Goal: Task Accomplishment & Management: Complete application form

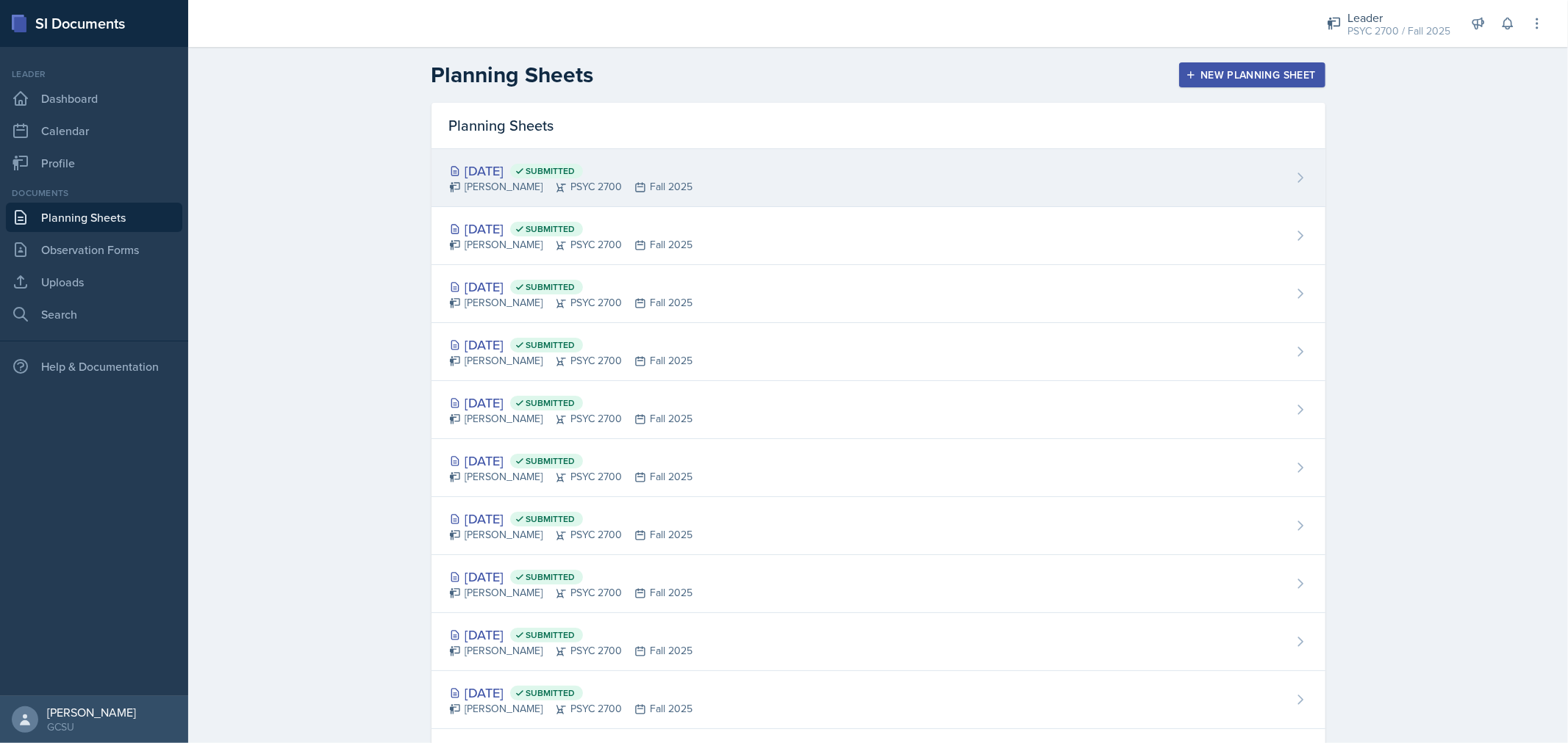
click at [1282, 191] on div "Oct 2nd, 2025 Submitted Jamaree Brown PSYC 2700 Fall 2025" at bounding box center [878, 178] width 893 height 58
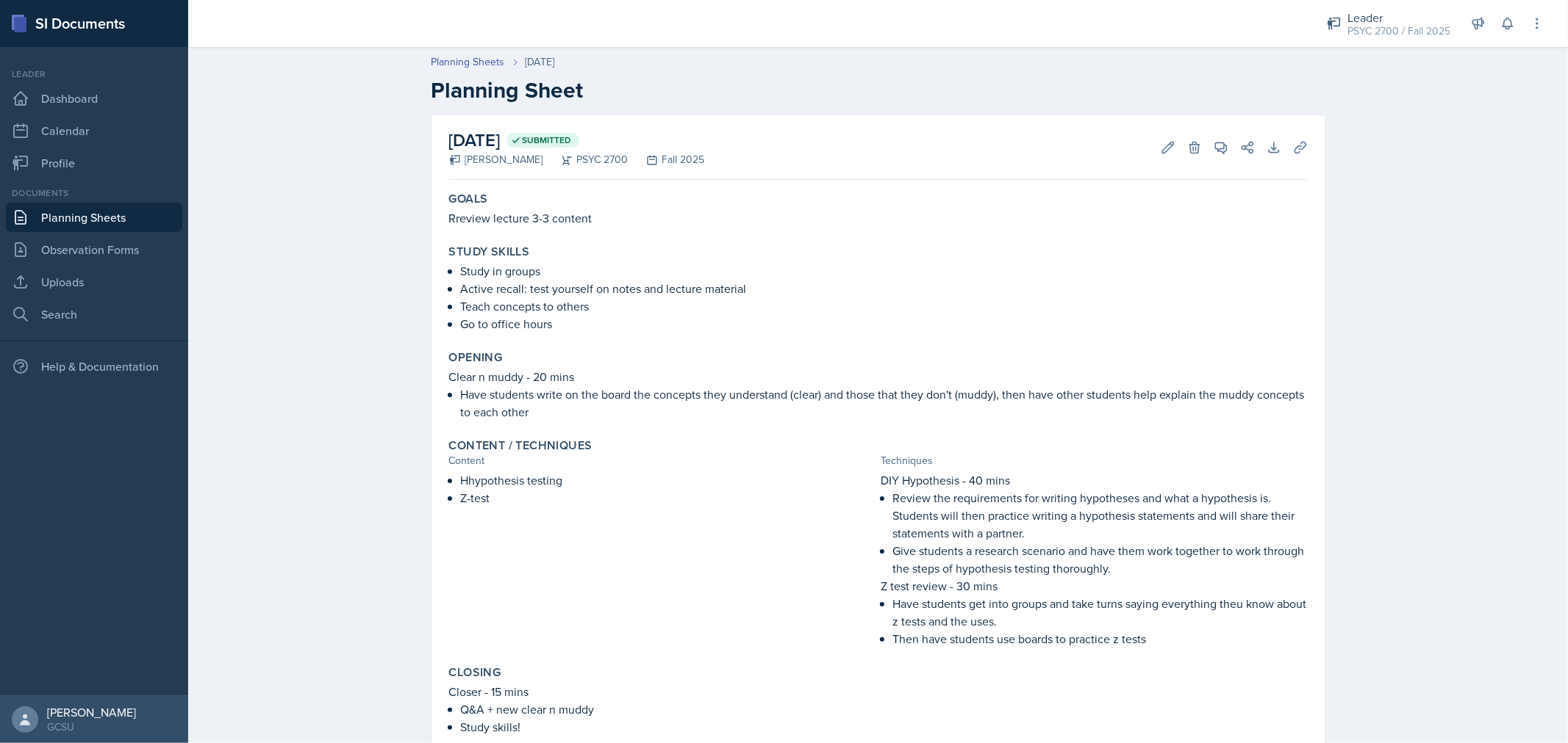
click at [535, 221] on p "Rreview lecture 3-3 content" at bounding box center [879, 218] width 859 height 18
copy div "Rreview lecture 3-3 content"
drag, startPoint x: 456, startPoint y: 272, endPoint x: 557, endPoint y: 326, distance: 114.5
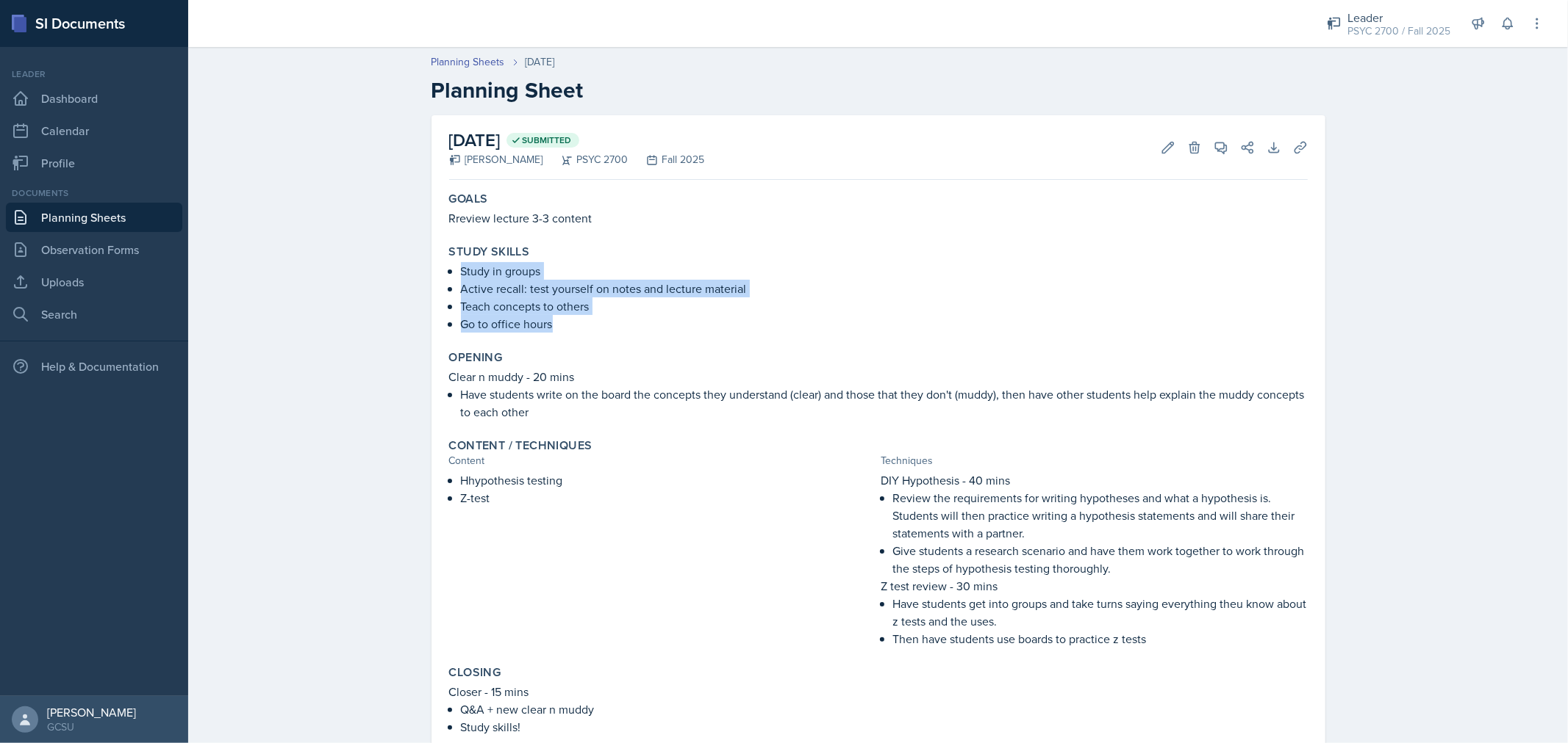
click at [557, 326] on ul "Study in groups Active recall: test yourself on notes and lecture material Teac…" at bounding box center [884, 298] width 847 height 71
copy ul "Study in groups Active recall: test yourself on notes and lecture material Teac…"
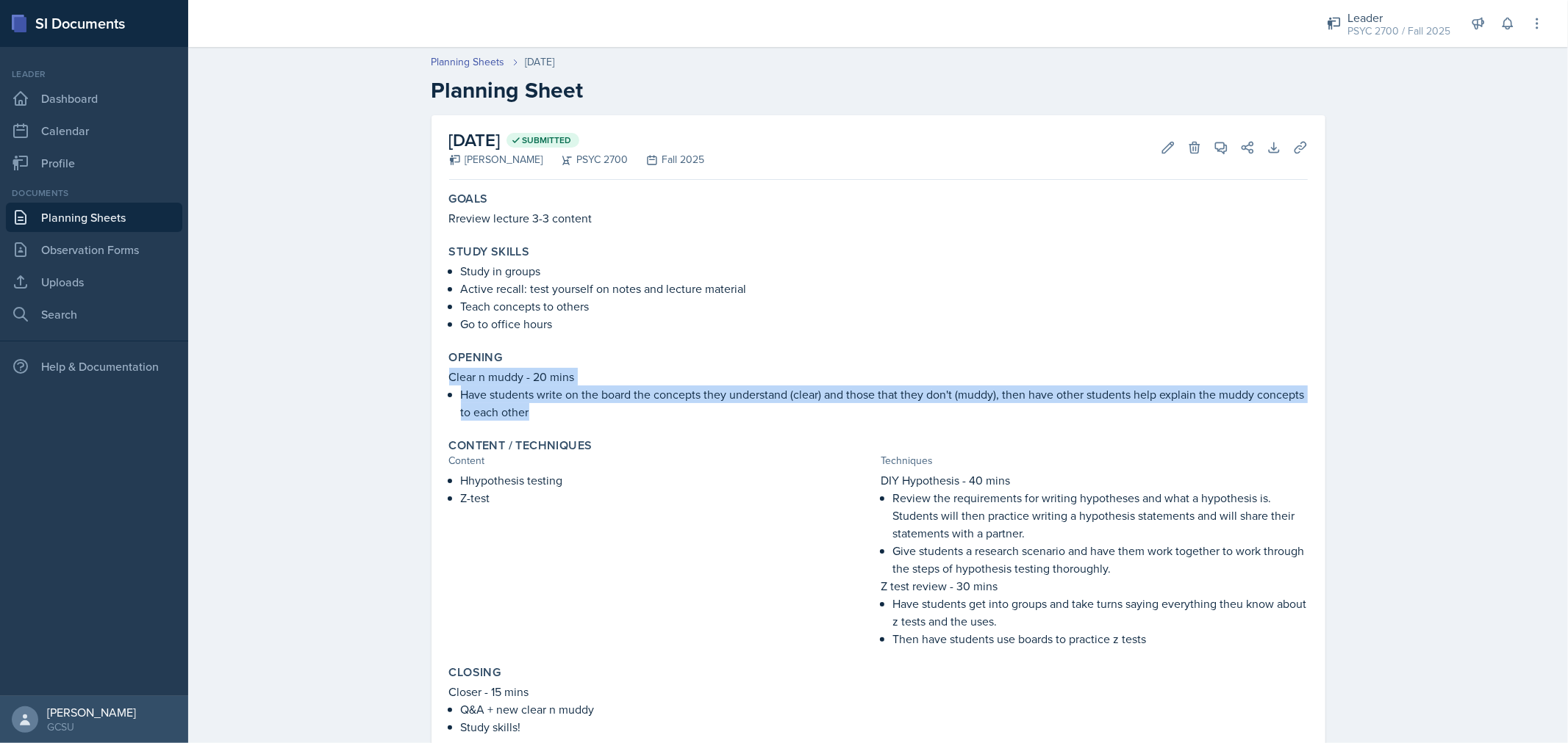
drag, startPoint x: 440, startPoint y: 378, endPoint x: 535, endPoint y: 413, distance: 101.2
click at [535, 413] on div "Opening Clear n muddy - 20 mins Have students write on the board the concepts t…" at bounding box center [879, 385] width 870 height 82
copy div "Clear n muddy - 20 mins Have students write on the board the concepts they unde…"
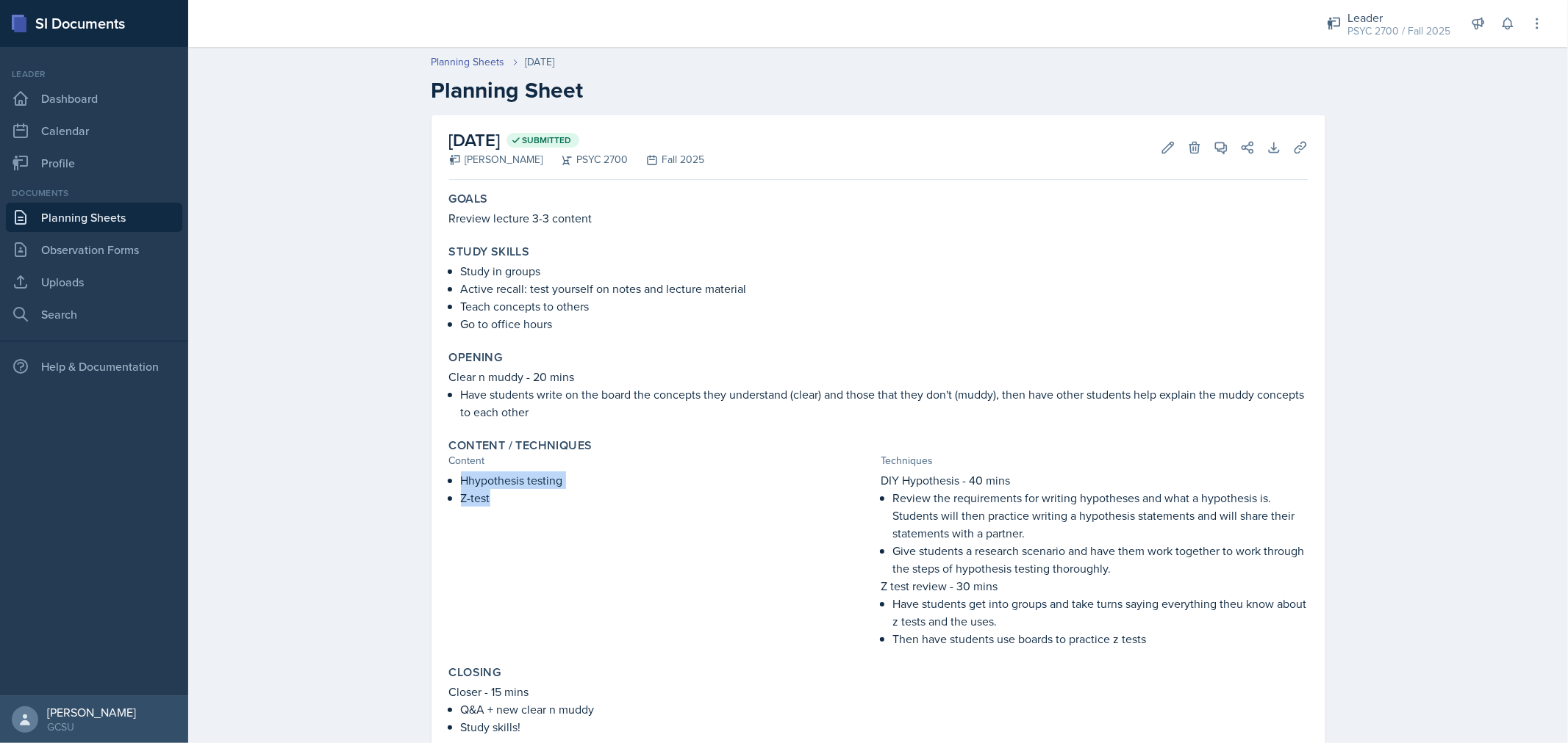
drag, startPoint x: 457, startPoint y: 479, endPoint x: 487, endPoint y: 501, distance: 37.2
click at [487, 501] on ul "Hhypothesis testing Z-test" at bounding box center [668, 490] width 415 height 35
copy ul "Hhypothesis testing Z-test"
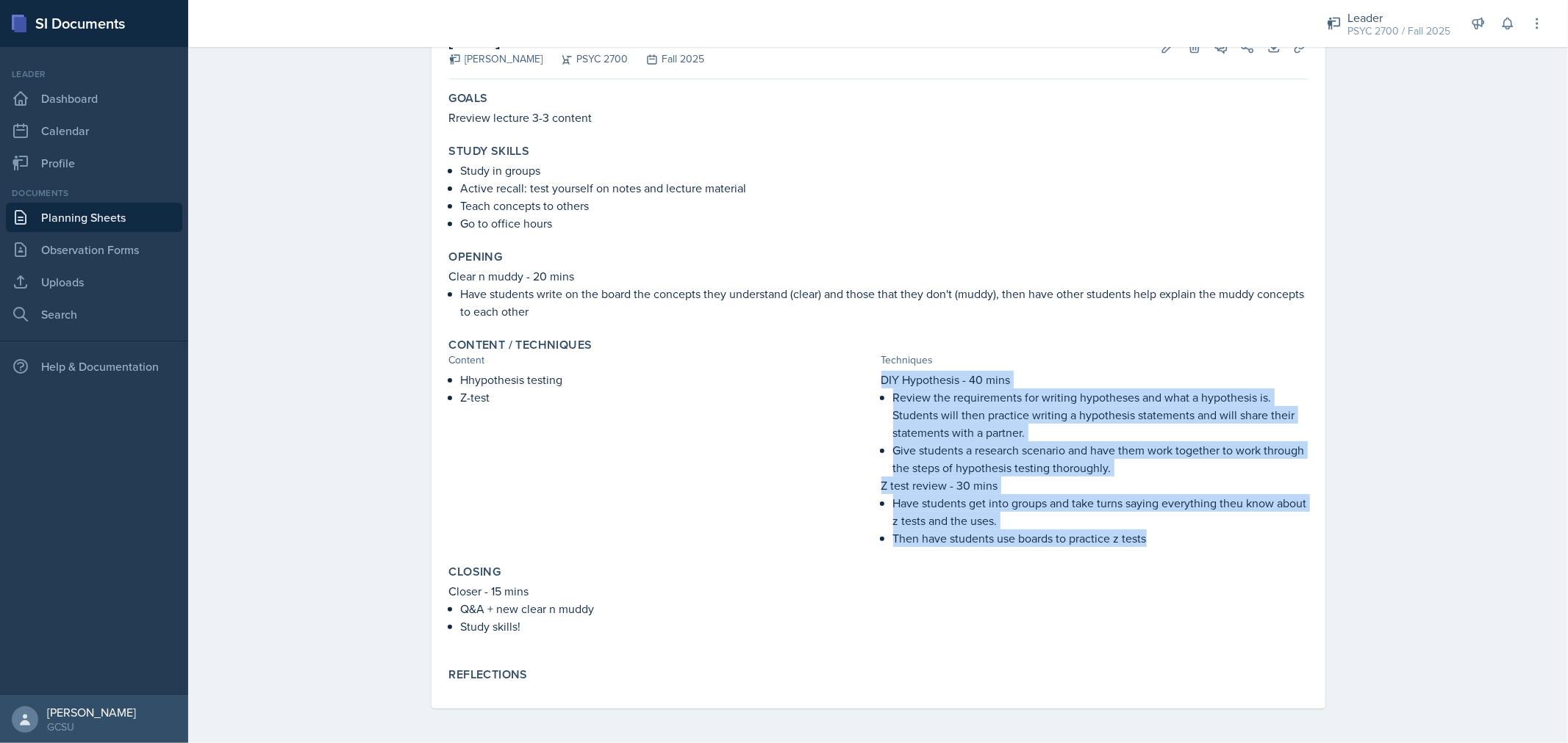
drag, startPoint x: 876, startPoint y: 378, endPoint x: 1171, endPoint y: 534, distance: 333.7
click at [1171, 534] on div "DIY Hypothesis - 40 mins Review the requirements for writing hypotheses and wha…" at bounding box center [1095, 458] width 427 height 176
copy div "DIY Hypothesis - 40 mins Review the requirements for writing hypotheses and wha…"
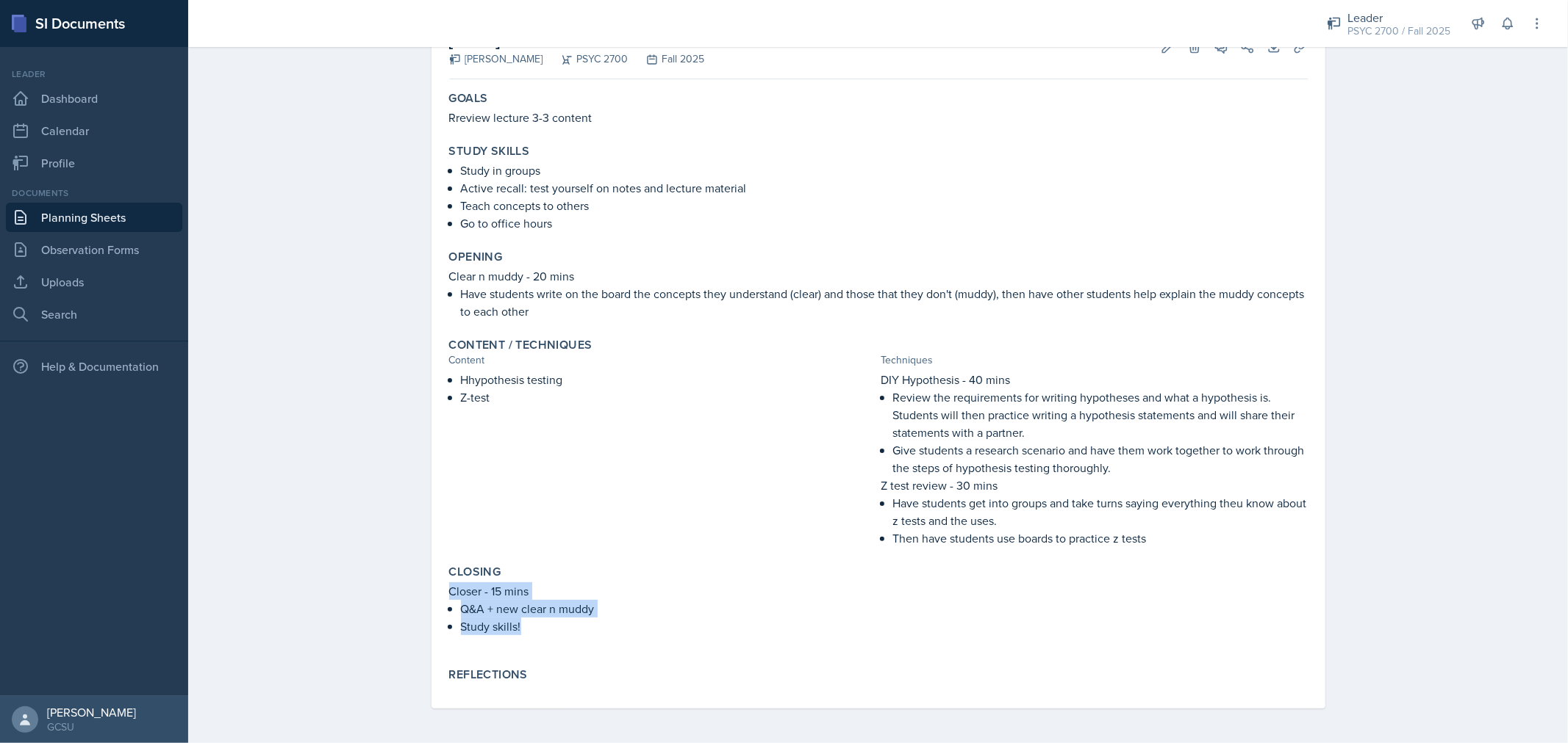
drag, startPoint x: 443, startPoint y: 585, endPoint x: 534, endPoint y: 629, distance: 101.1
click at [534, 629] on div "Closer - 15 mins Q&A + new clear n muddy Study skills!" at bounding box center [879, 616] width 859 height 68
copy div "Closer - 15 mins Q&A + new clear n muddy Study skills!"
click at [835, 346] on div "Content / Techniques" at bounding box center [879, 345] width 859 height 15
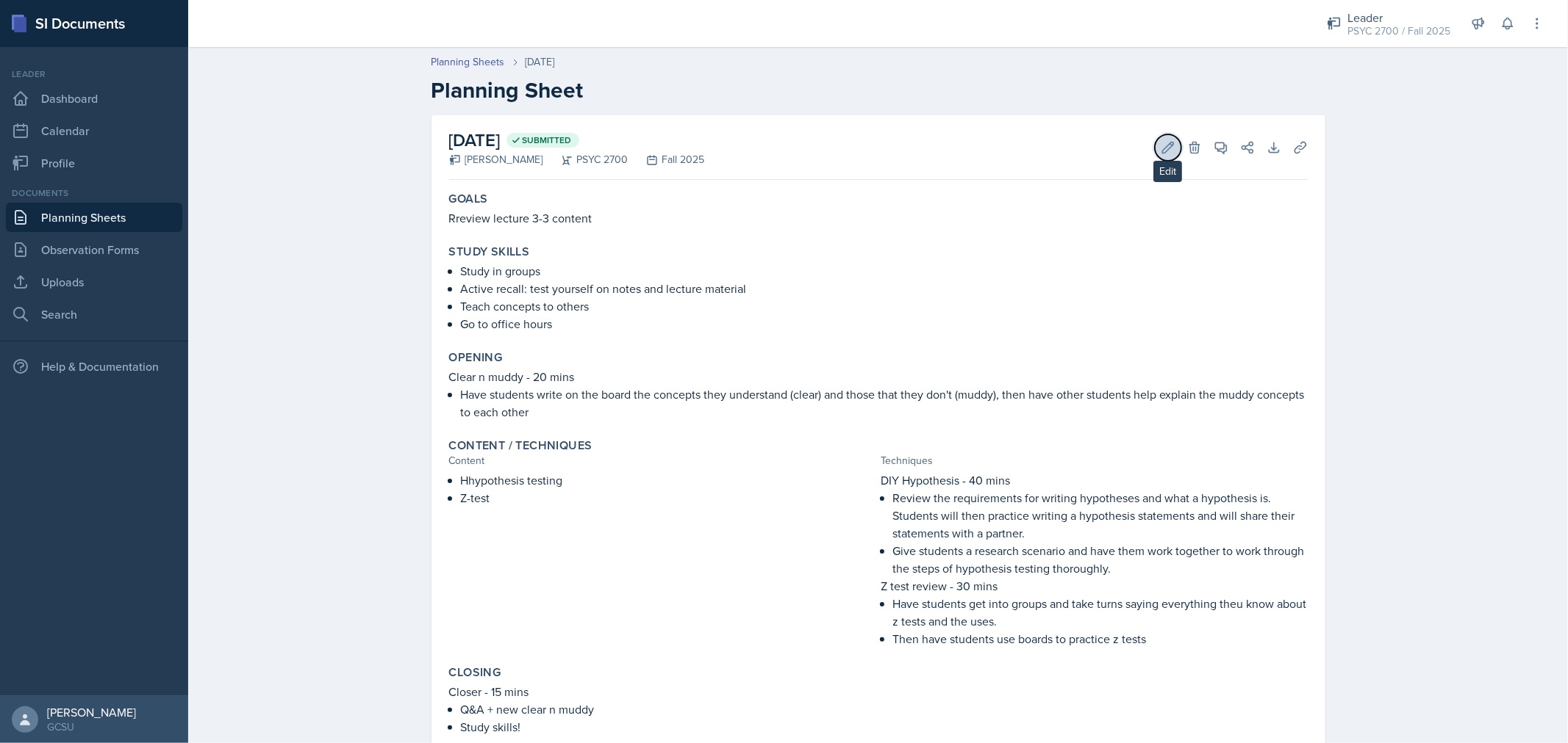
click at [1169, 145] on icon at bounding box center [1168, 148] width 15 height 15
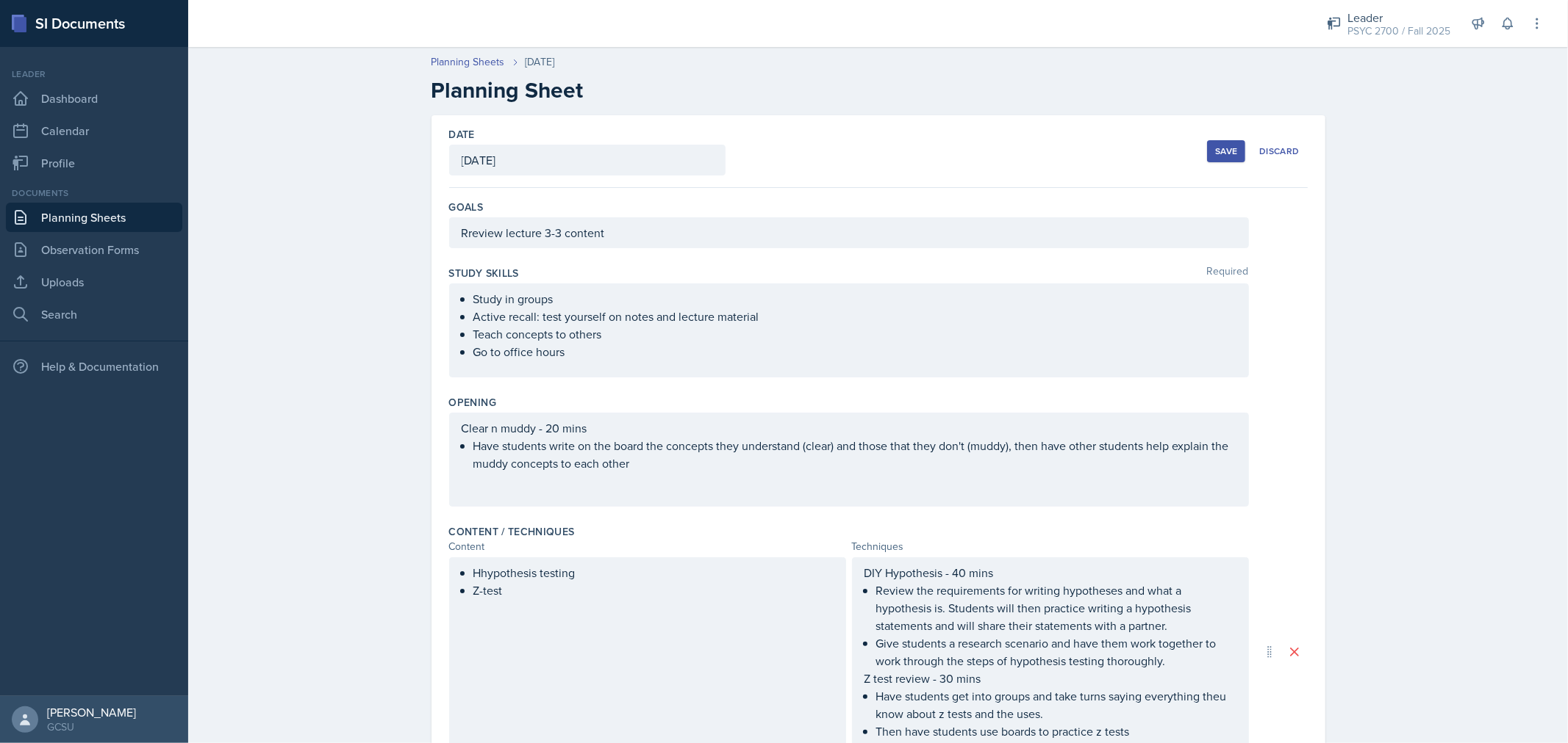
scroll to position [349, 0]
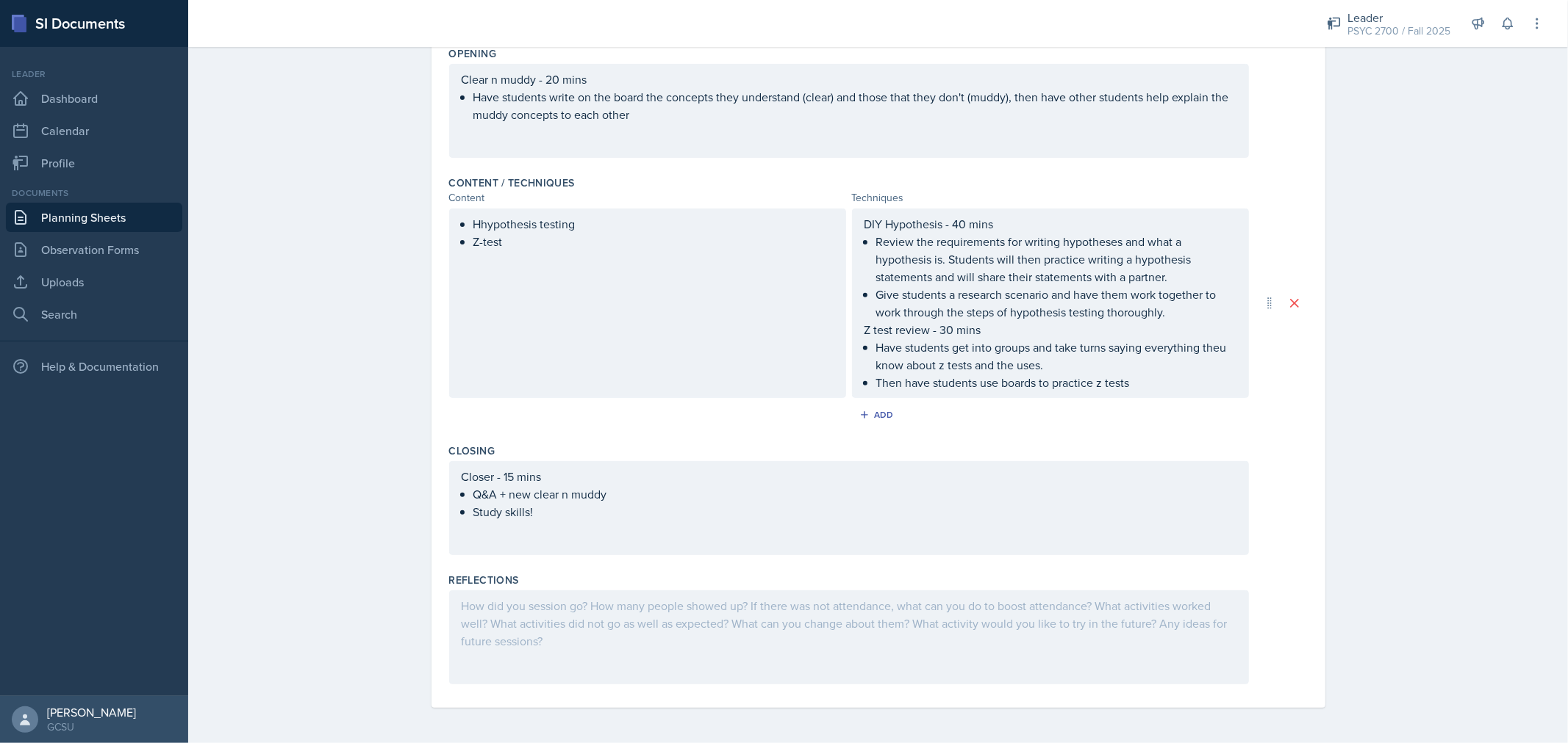
click at [717, 632] on div at bounding box center [849, 637] width 799 height 94
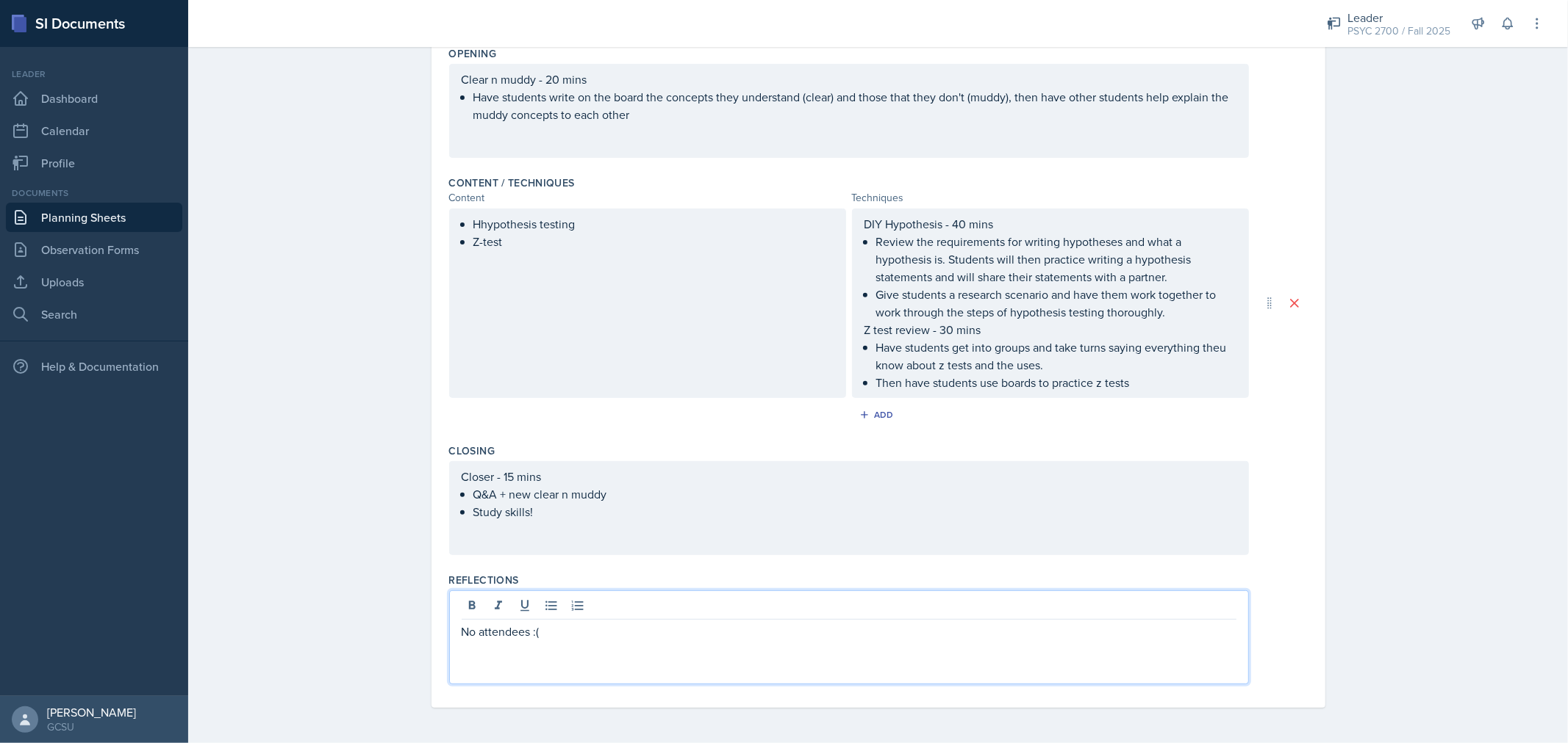
scroll to position [0, 0]
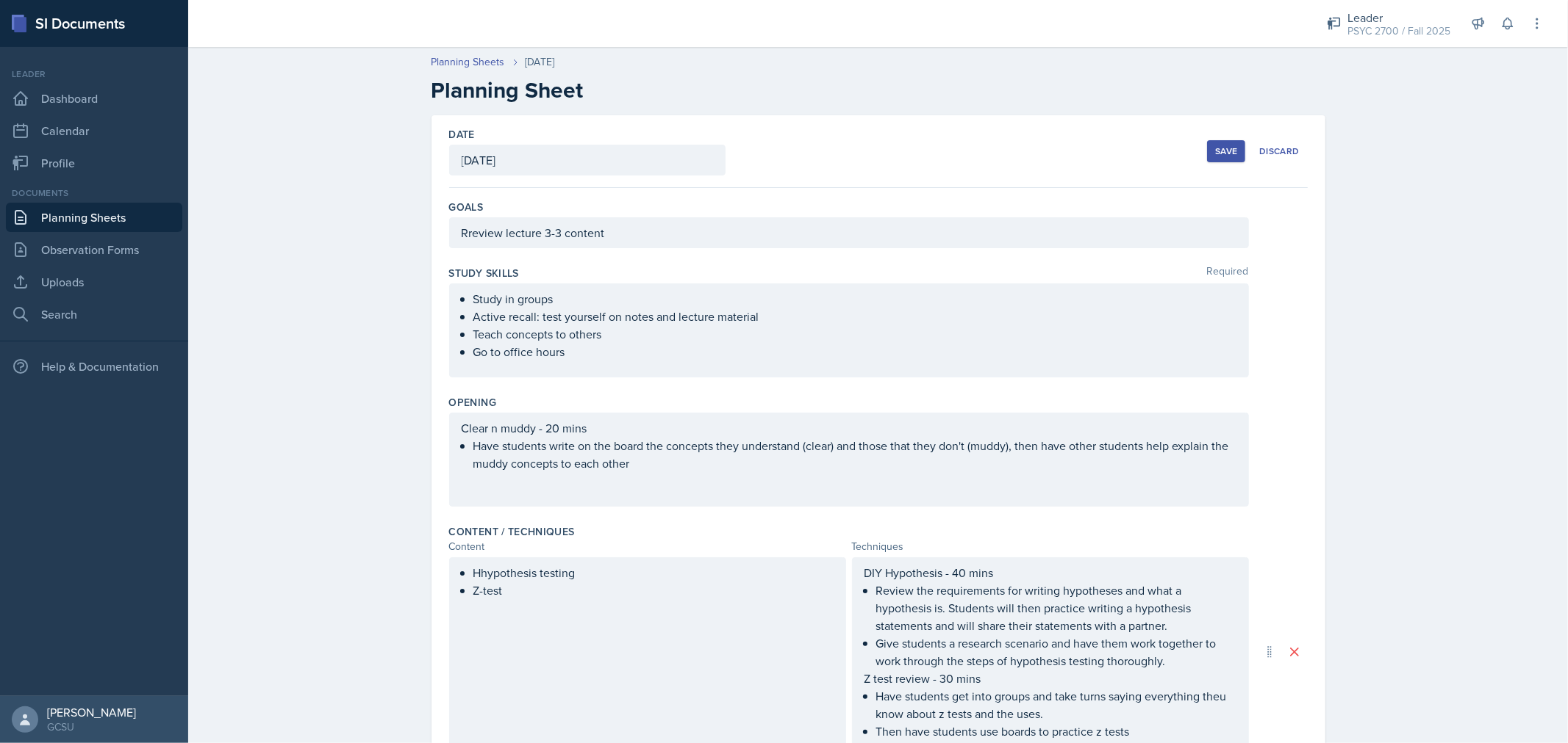
click at [1222, 148] on div "Save" at bounding box center [1226, 151] width 22 height 12
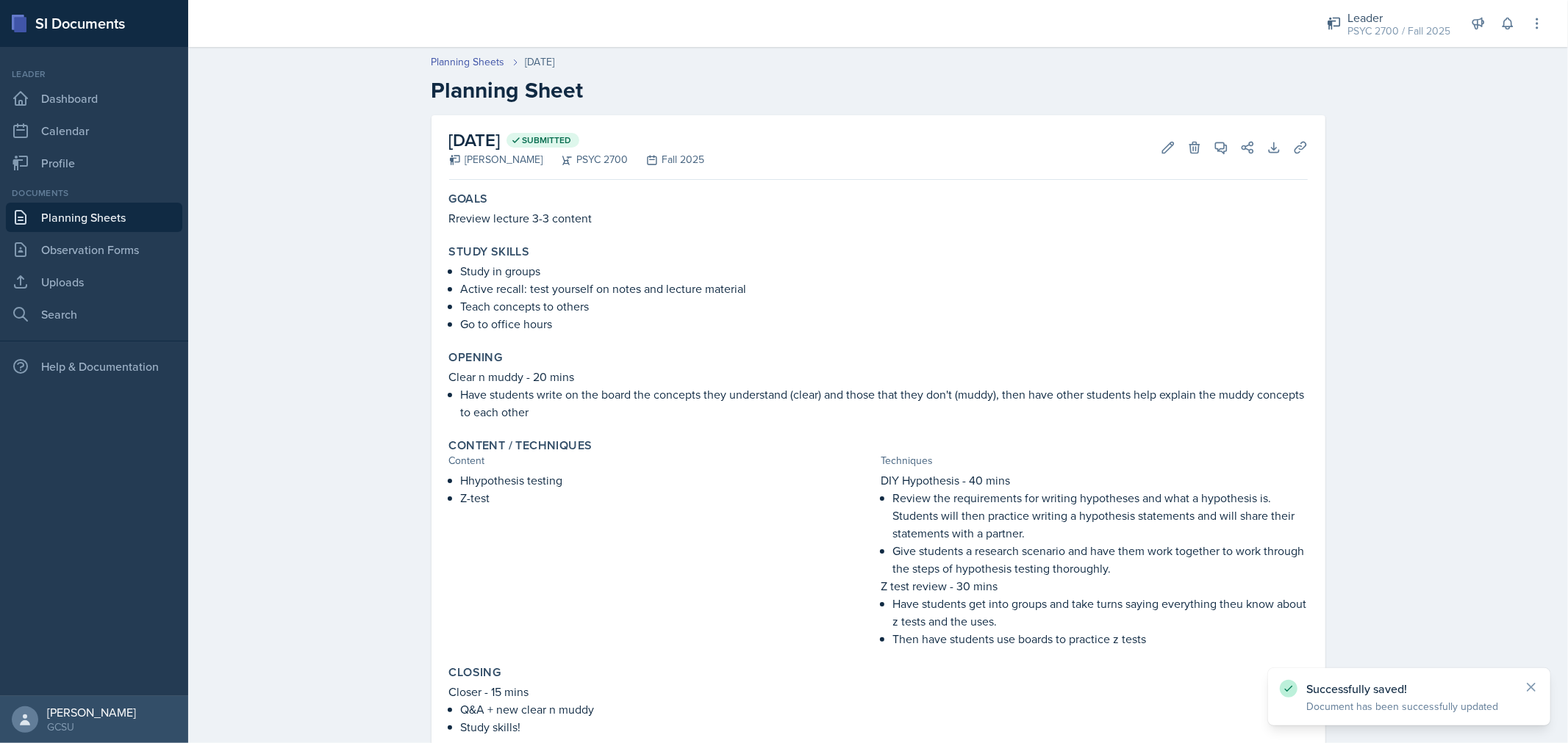
scroll to position [119, 0]
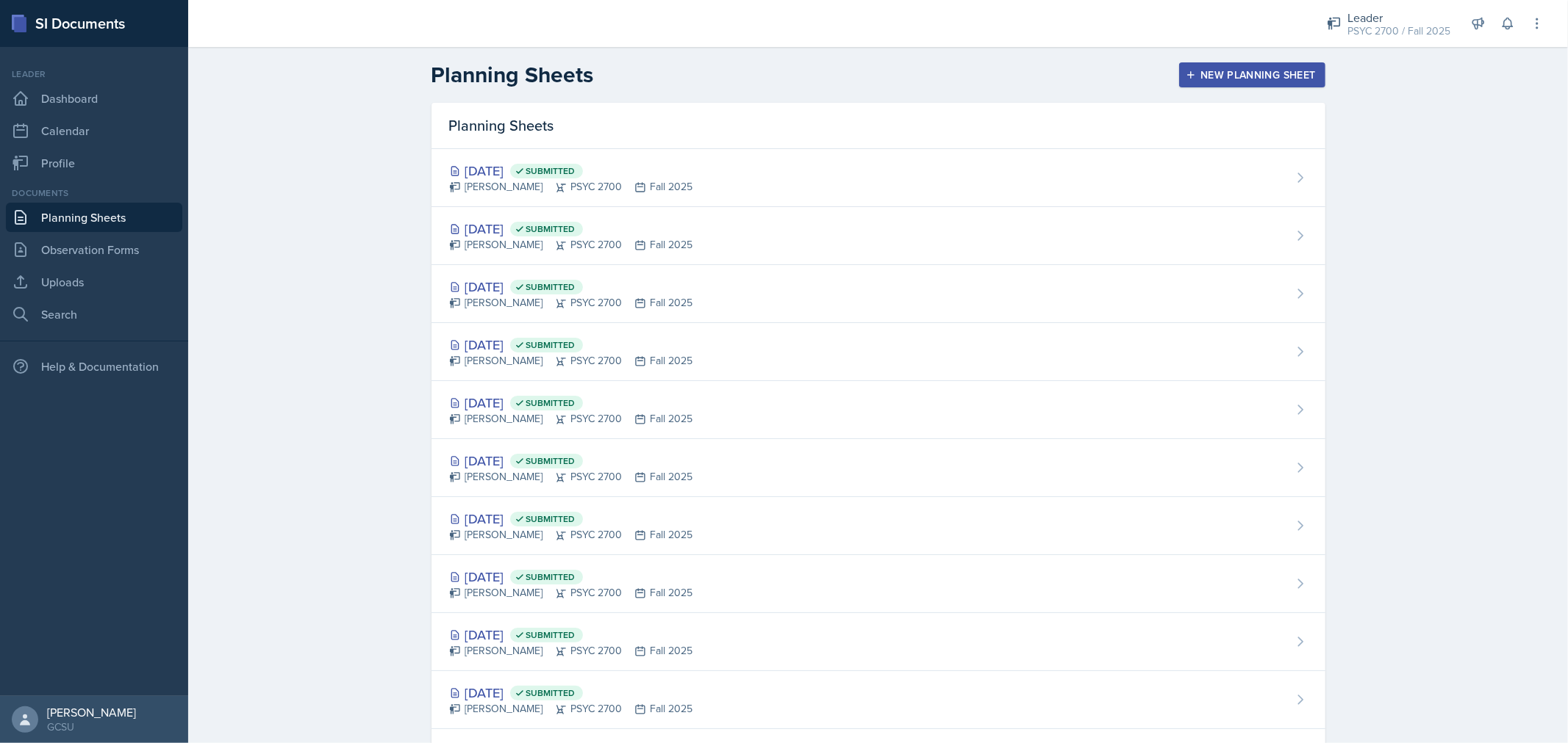
click at [1239, 79] on div "New Planning Sheet" at bounding box center [1252, 74] width 127 height 12
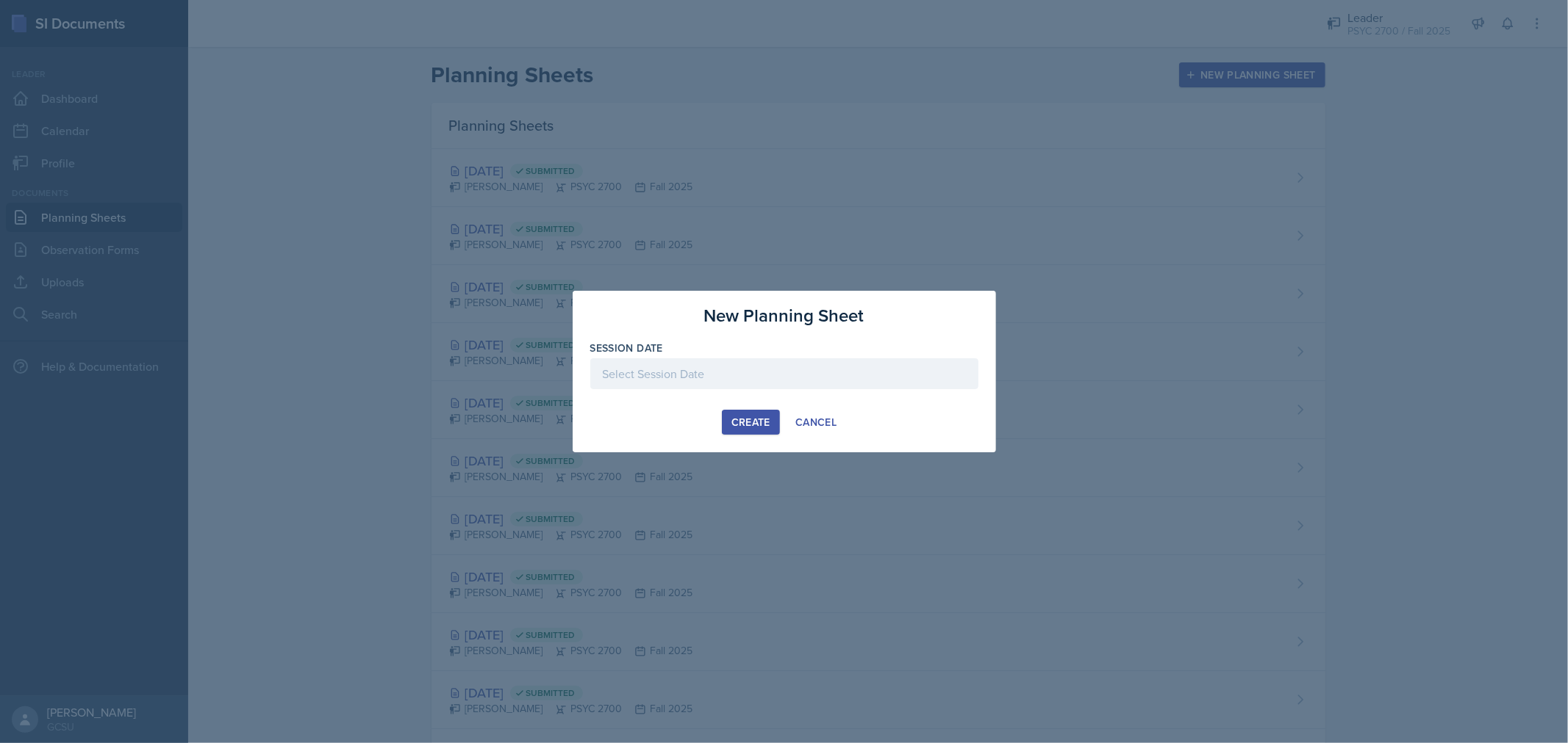
click at [882, 365] on div at bounding box center [784, 373] width 389 height 31
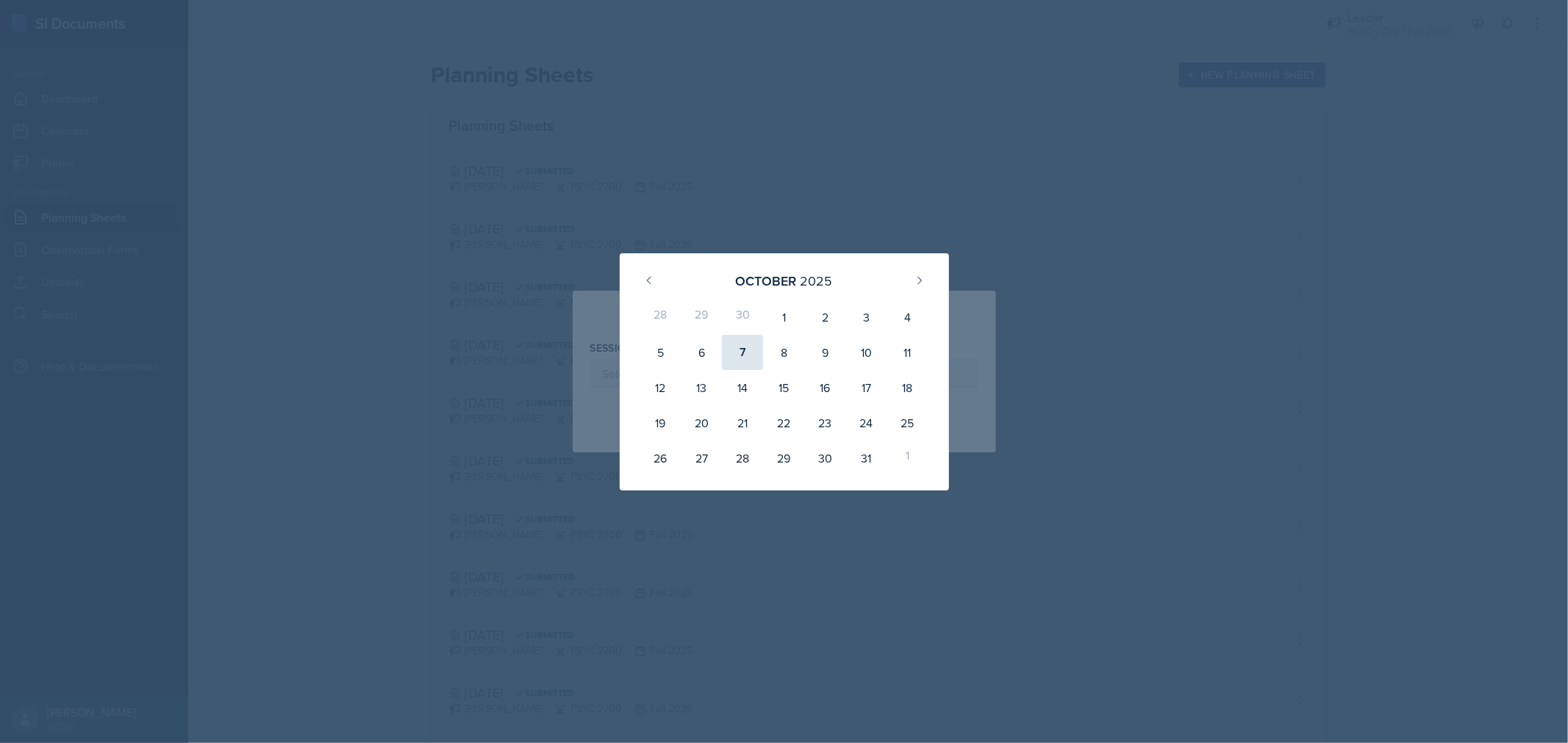
click at [736, 347] on div "7" at bounding box center [743, 353] width 41 height 35
type input "[DATE]"
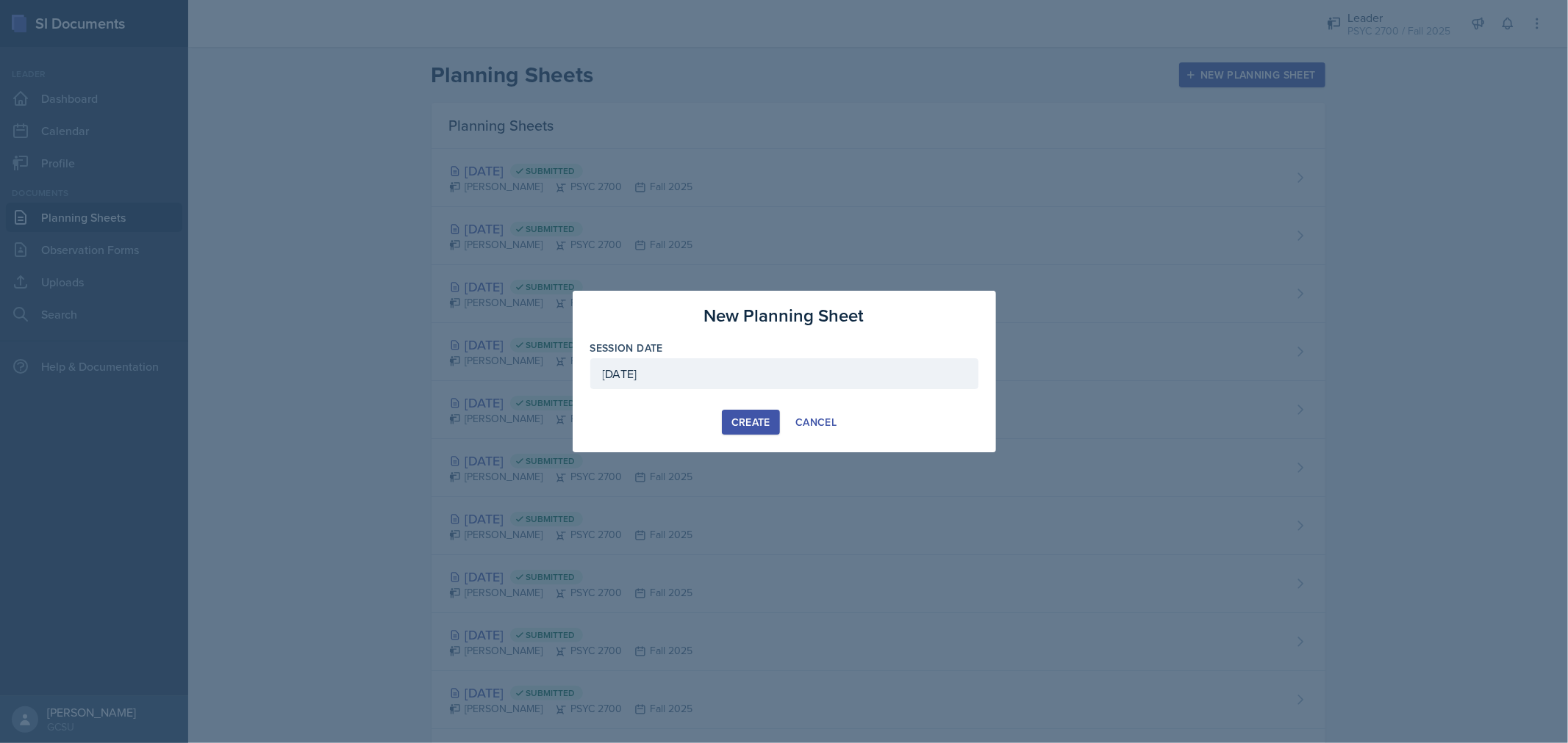
click at [737, 421] on div "Create" at bounding box center [751, 422] width 39 height 12
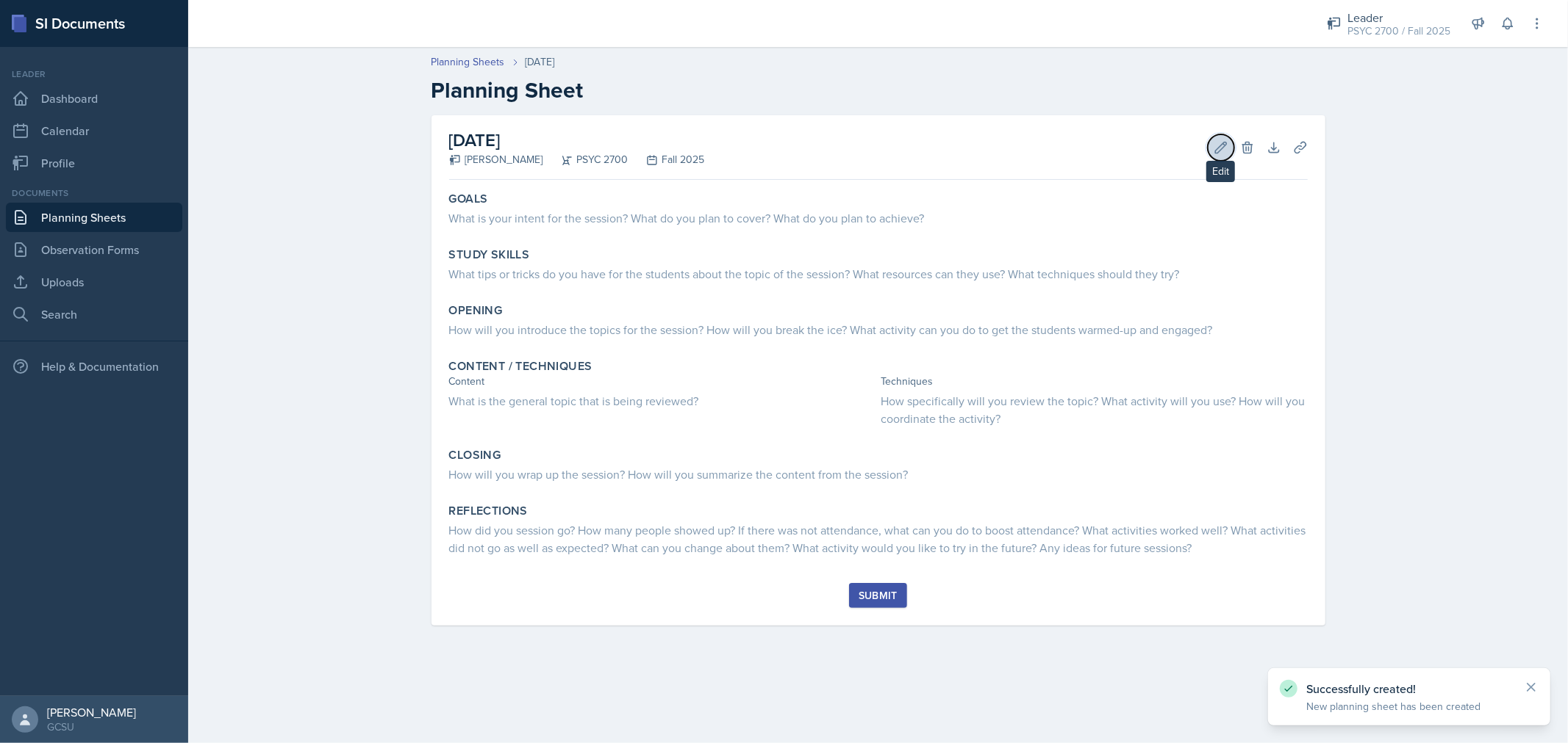
click at [1222, 143] on icon at bounding box center [1220, 147] width 11 height 11
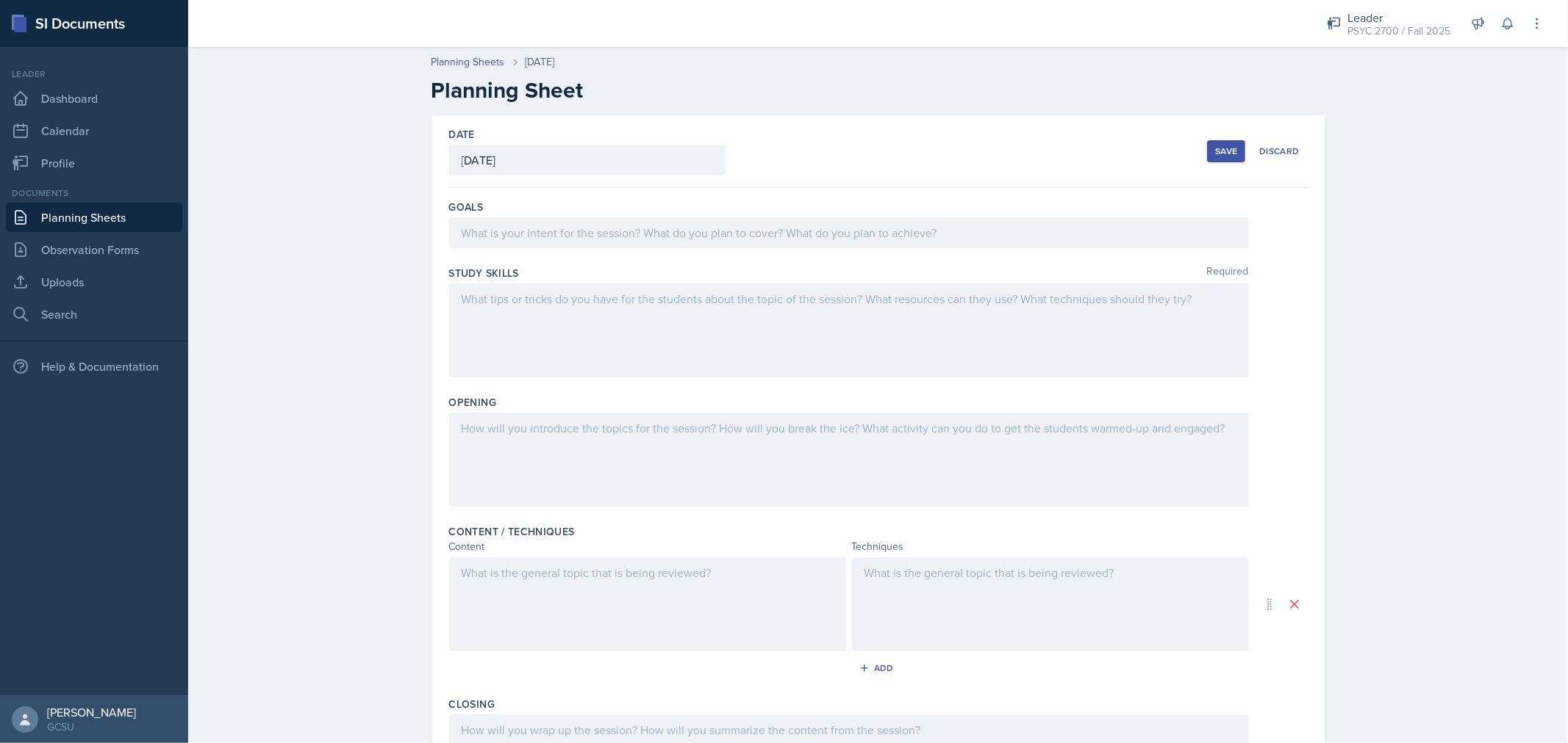
click at [702, 246] on div at bounding box center [849, 233] width 799 height 31
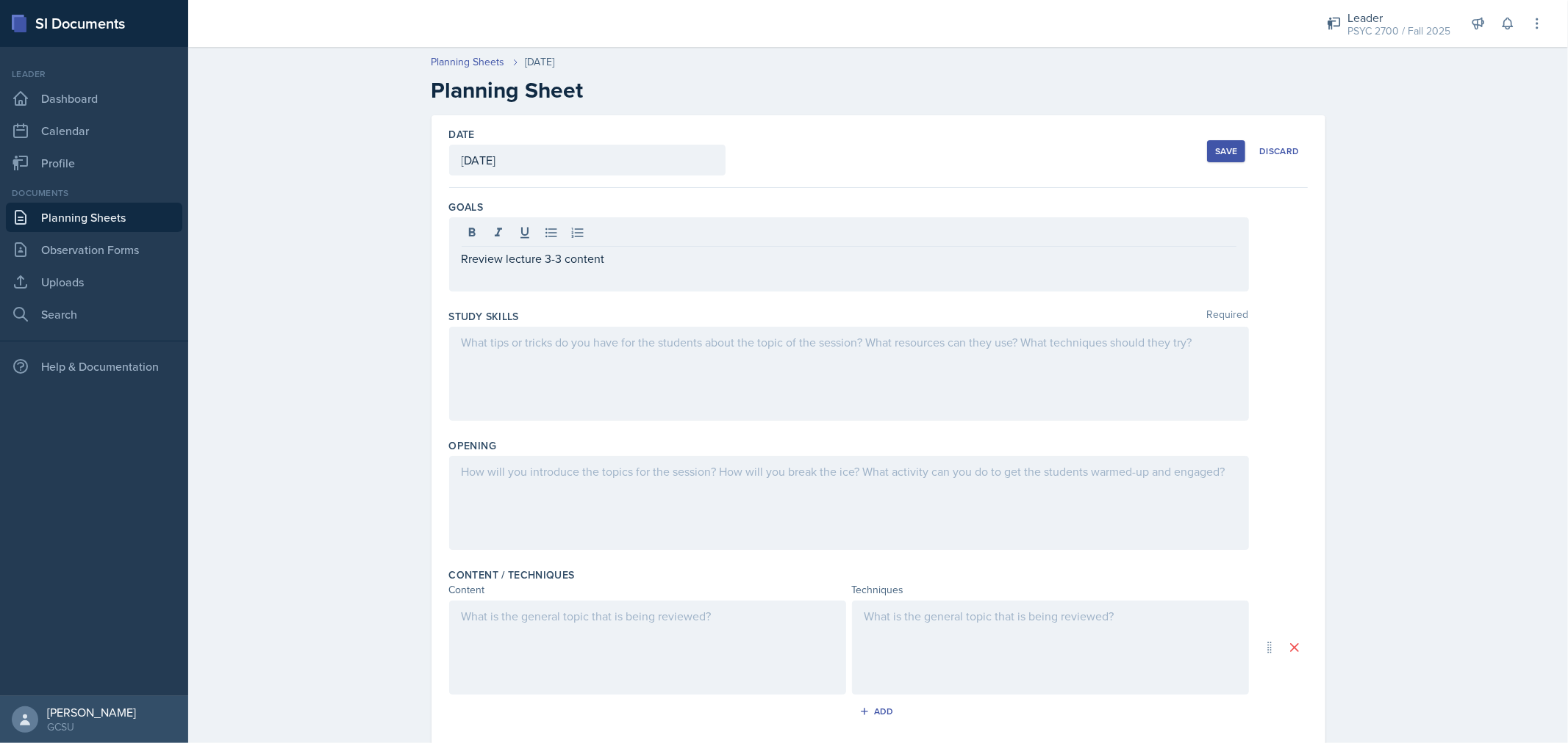
click at [657, 368] on div at bounding box center [849, 373] width 799 height 94
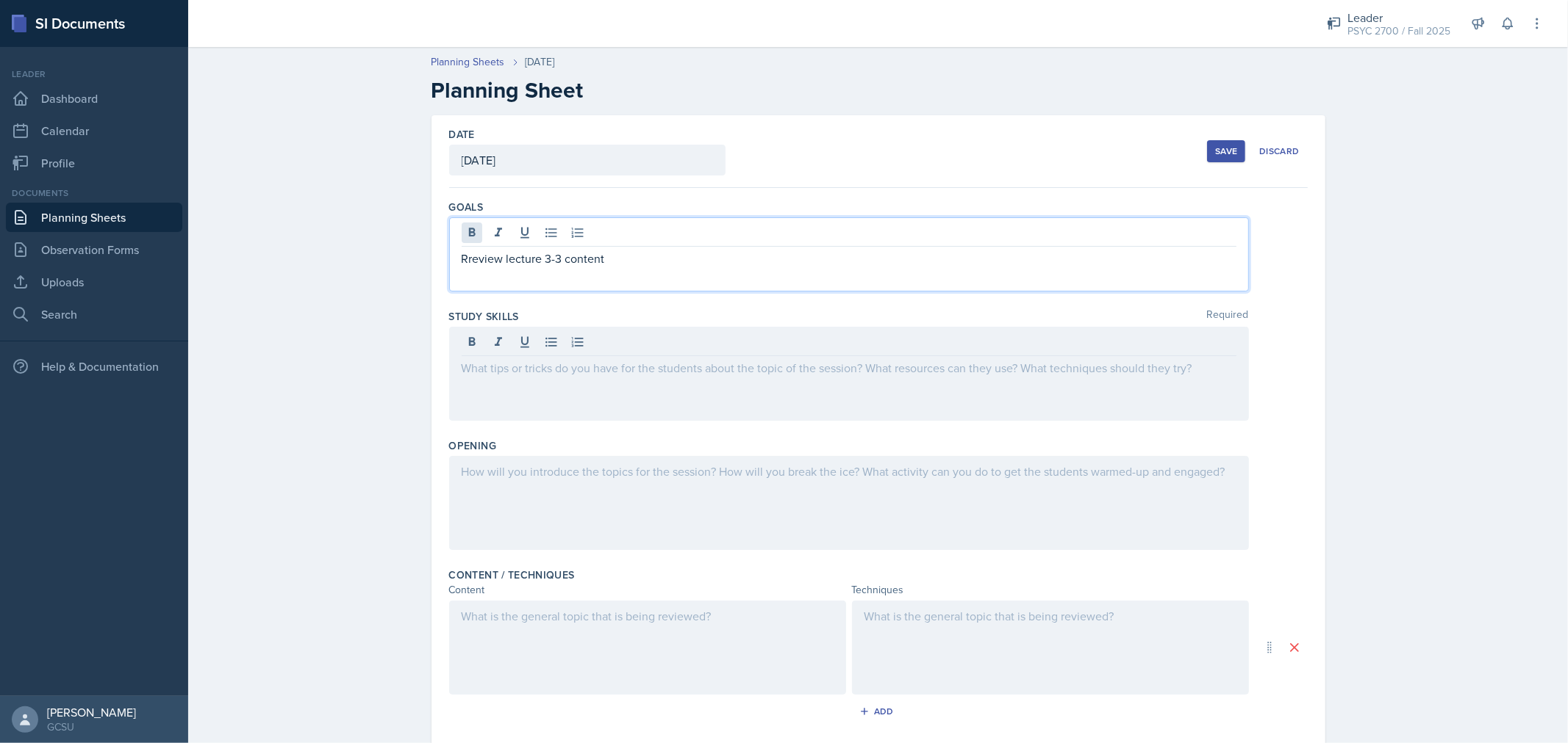
click at [463, 234] on div "Rreview lecture 3-3 content" at bounding box center [849, 255] width 799 height 74
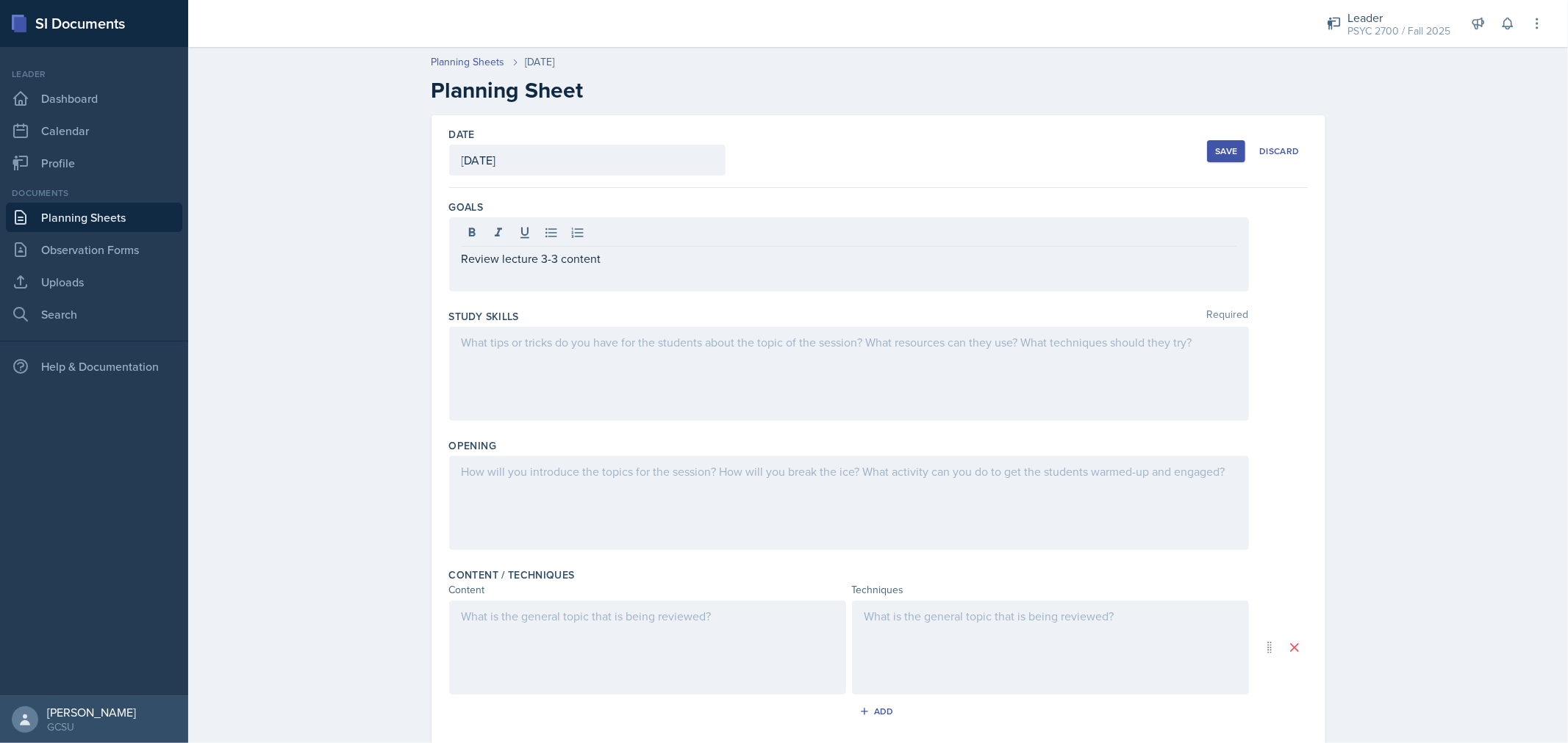
click at [671, 355] on div at bounding box center [849, 373] width 799 height 94
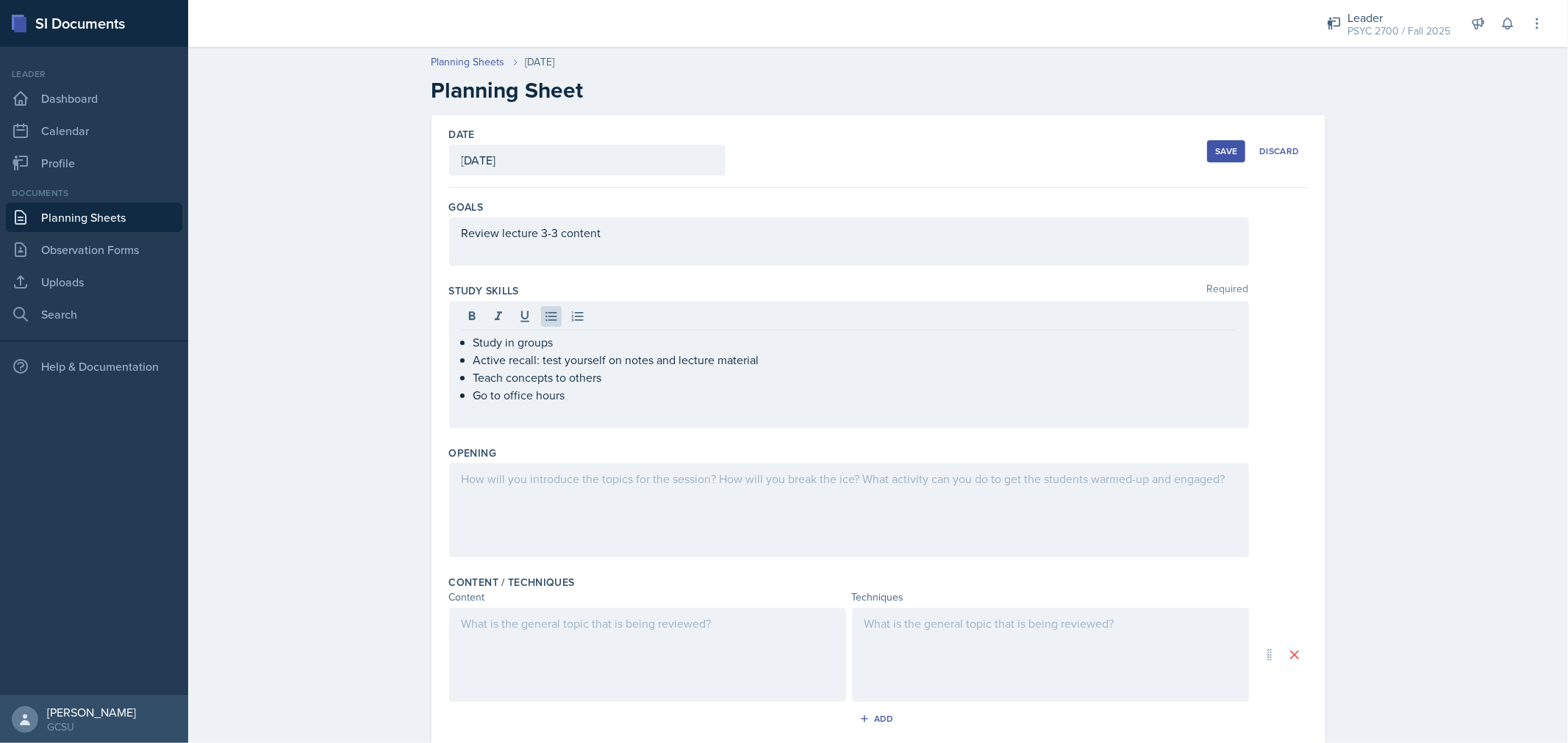
click at [611, 489] on div at bounding box center [849, 510] width 799 height 94
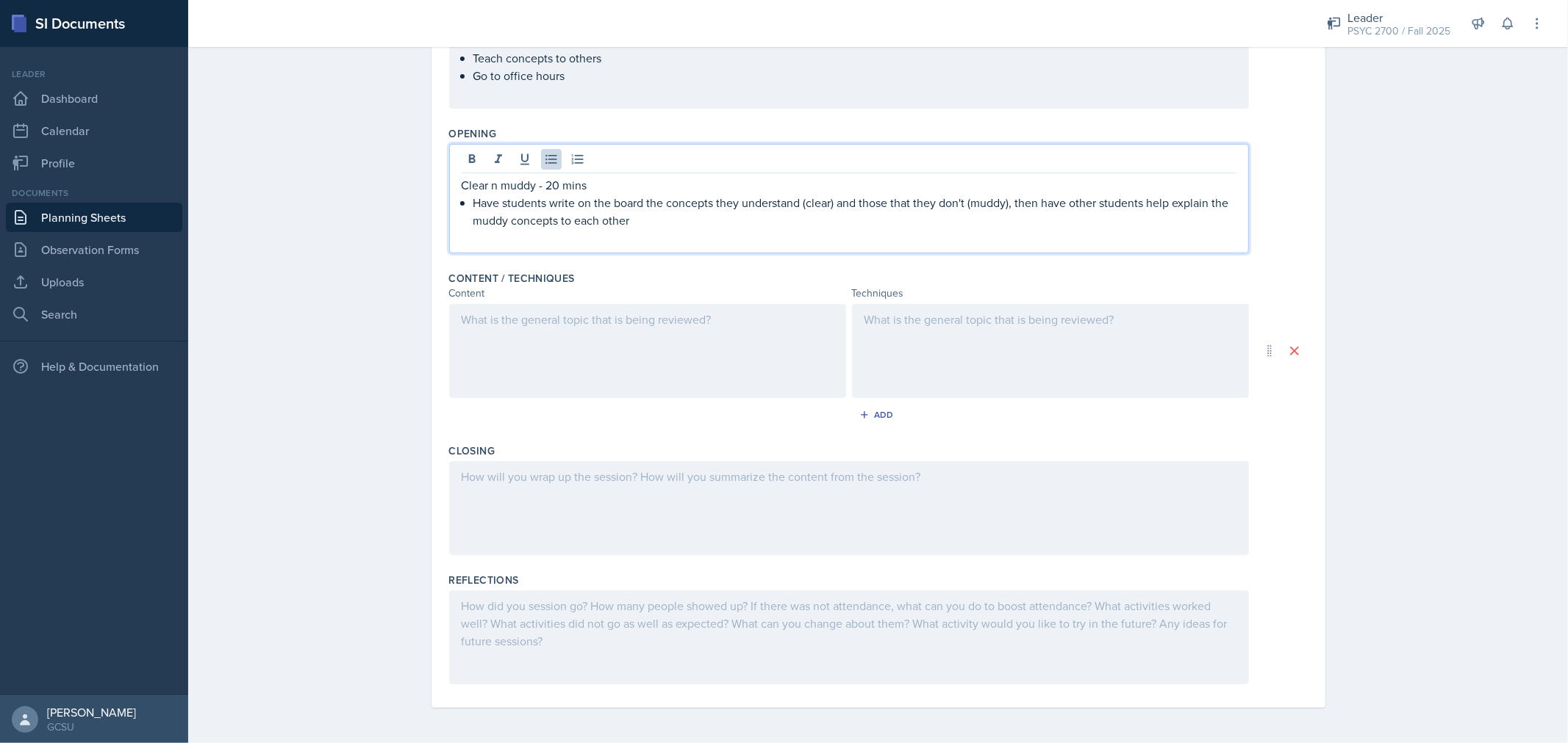
scroll to position [294, 0]
click at [607, 332] on div at bounding box center [648, 351] width 397 height 94
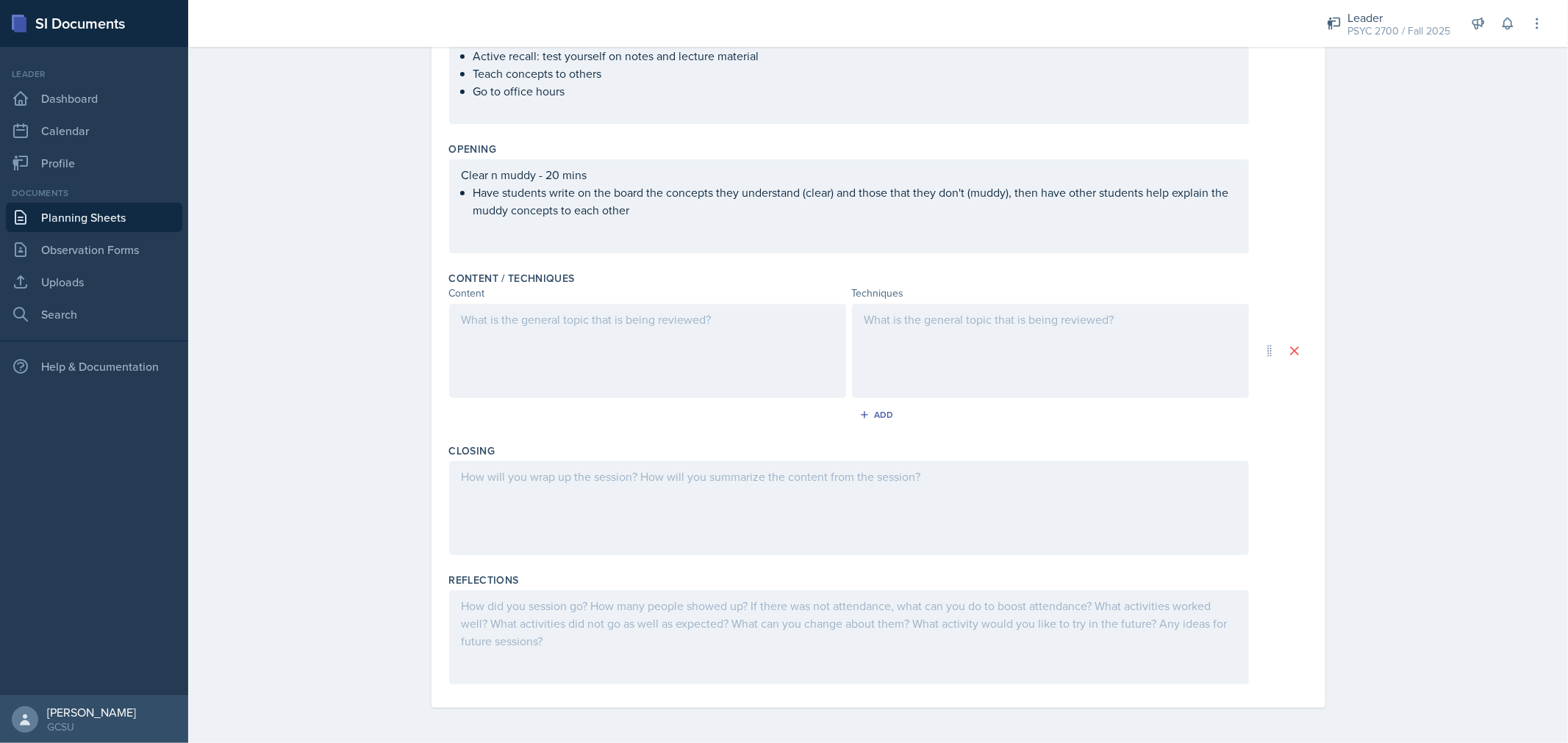
scroll to position [279, 0]
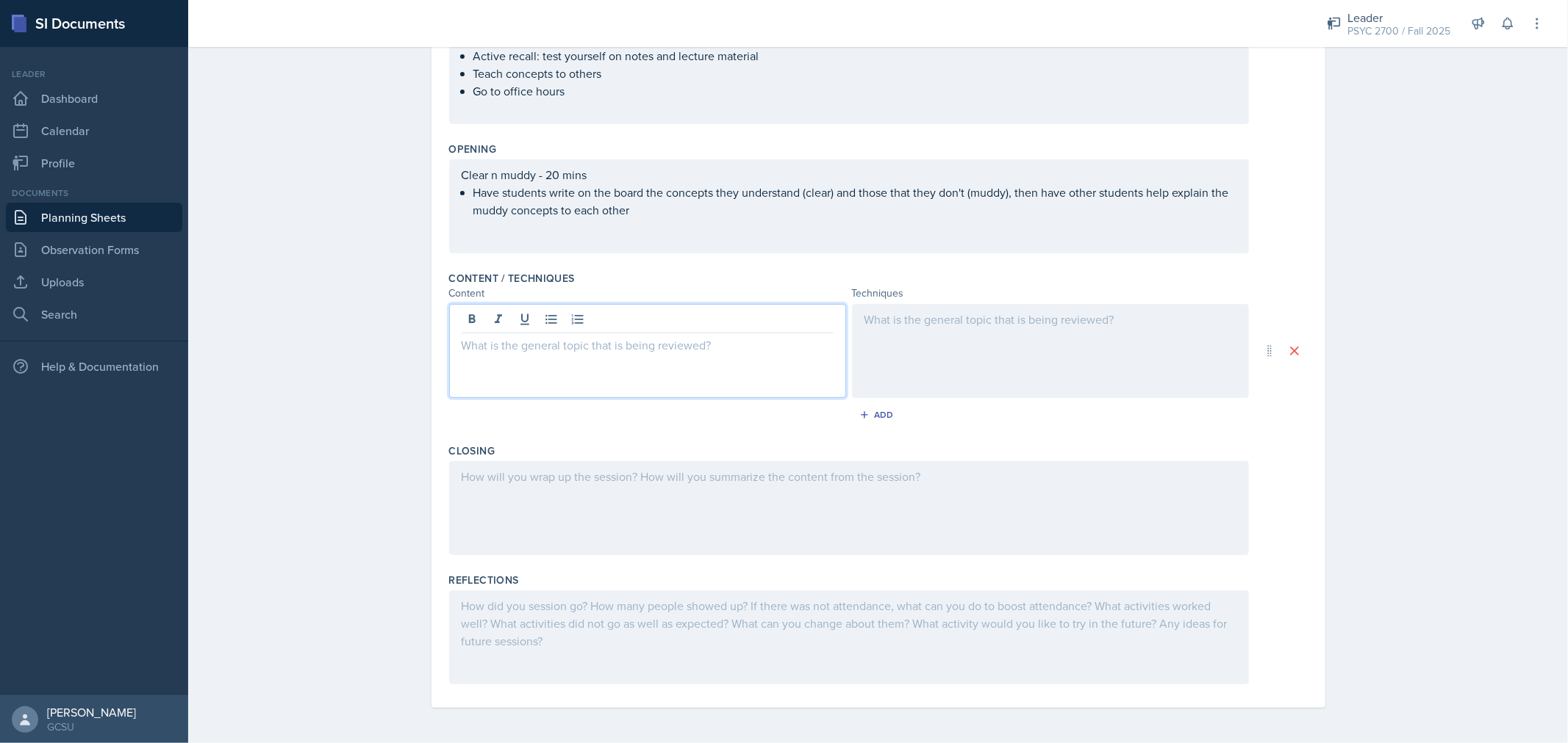
paste div
click at [483, 347] on p "Hhypothesis testing" at bounding box center [653, 344] width 361 height 18
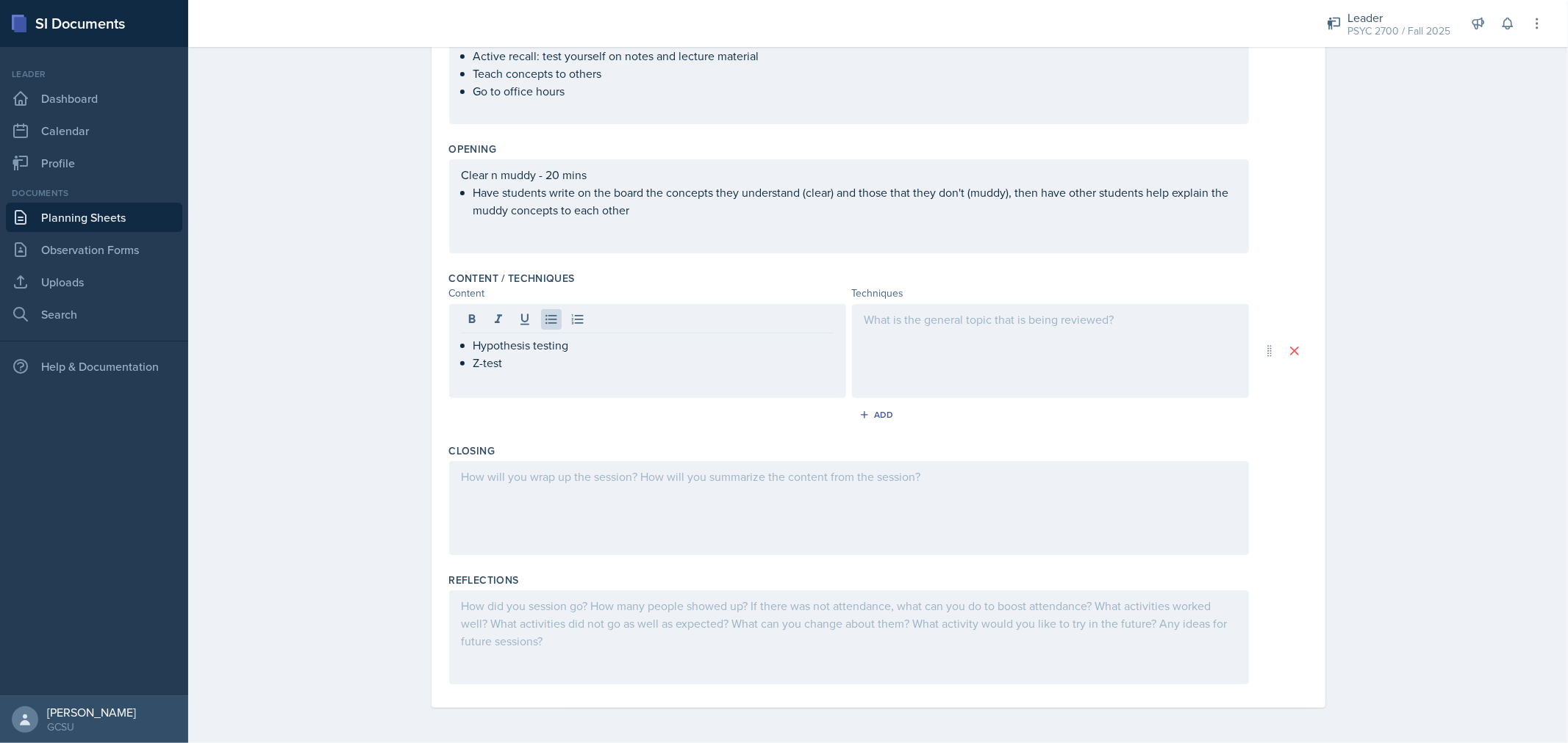
click at [926, 351] on div at bounding box center [1050, 351] width 397 height 94
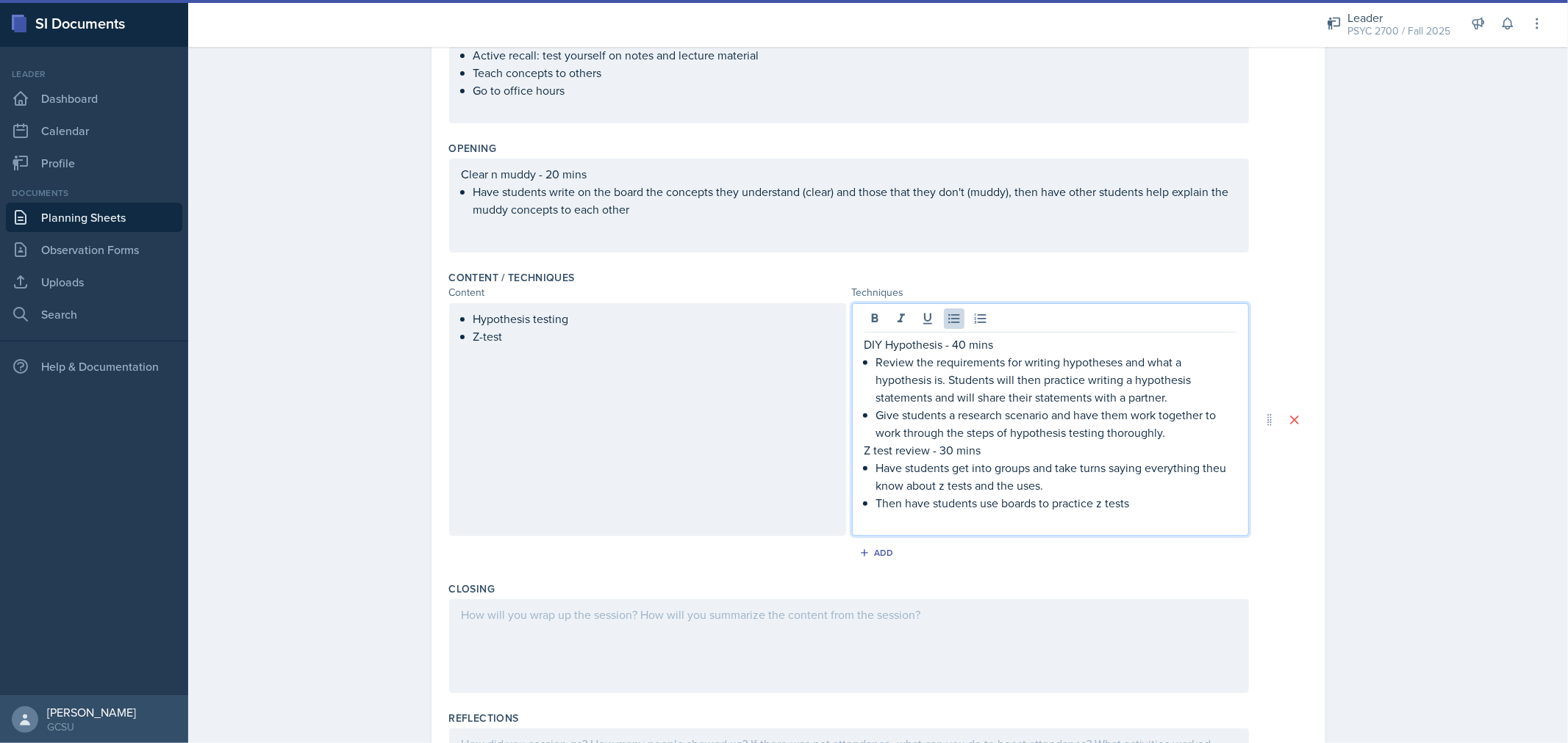
scroll to position [304, 0]
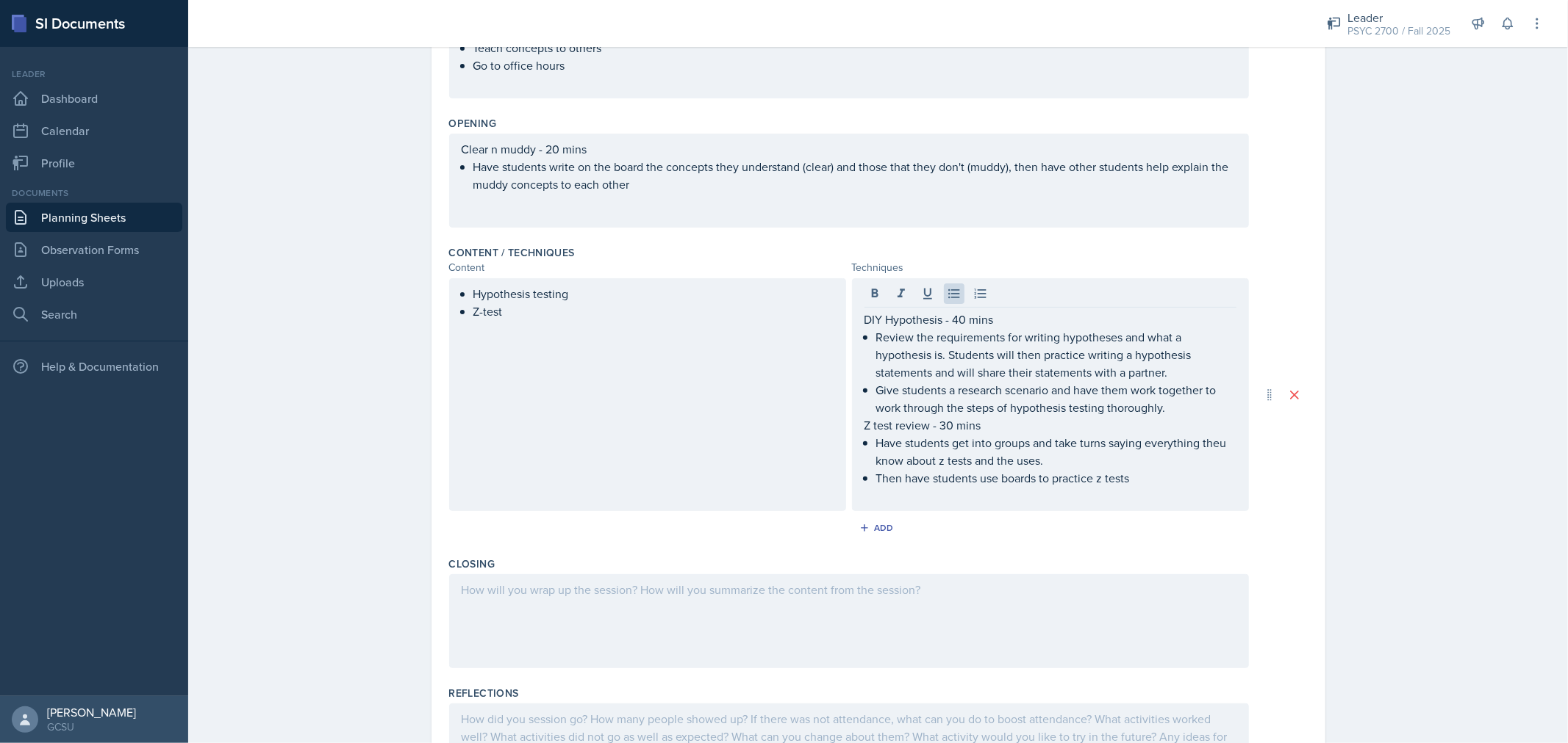
click at [677, 639] on div at bounding box center [849, 621] width 799 height 94
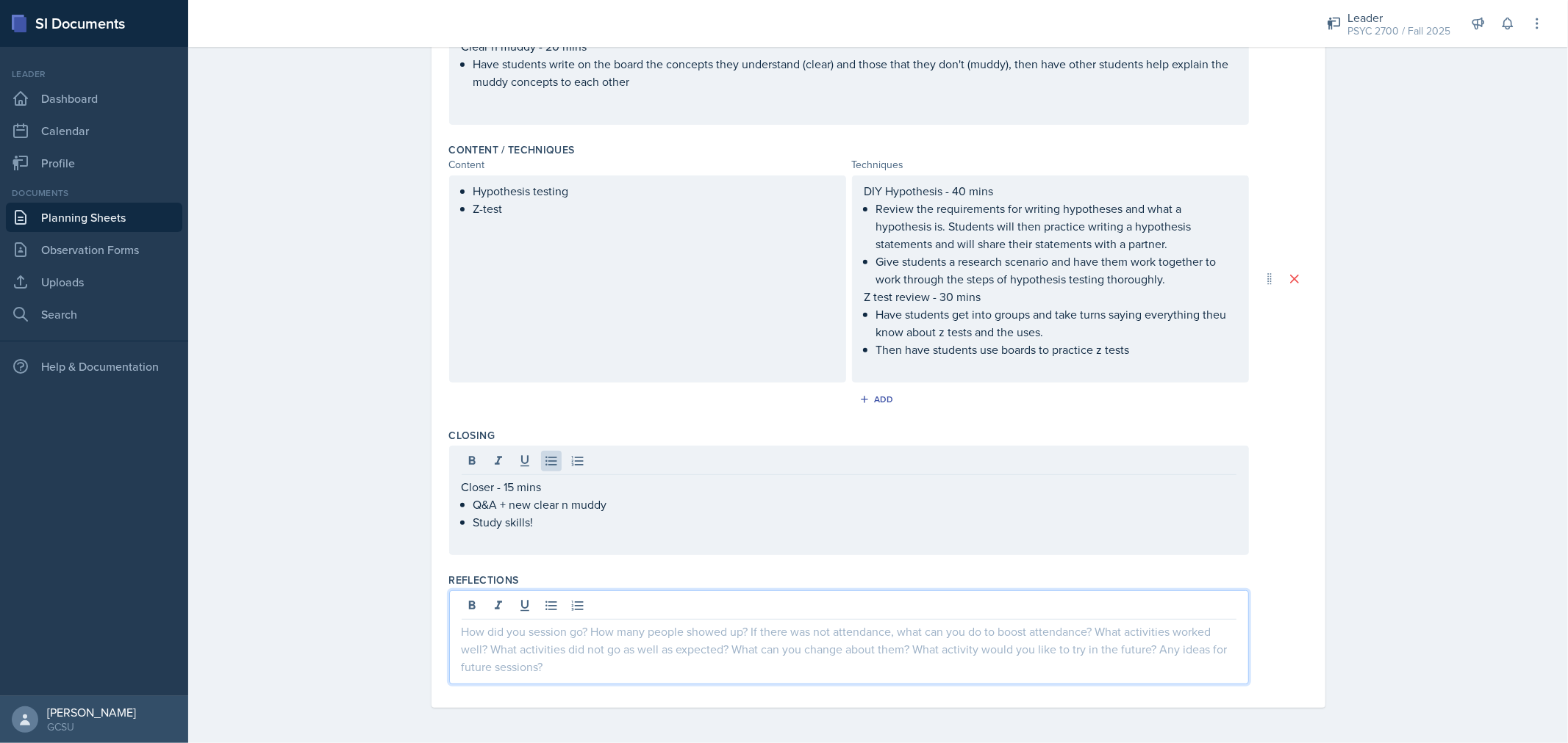
click at [655, 614] on div at bounding box center [849, 637] width 799 height 94
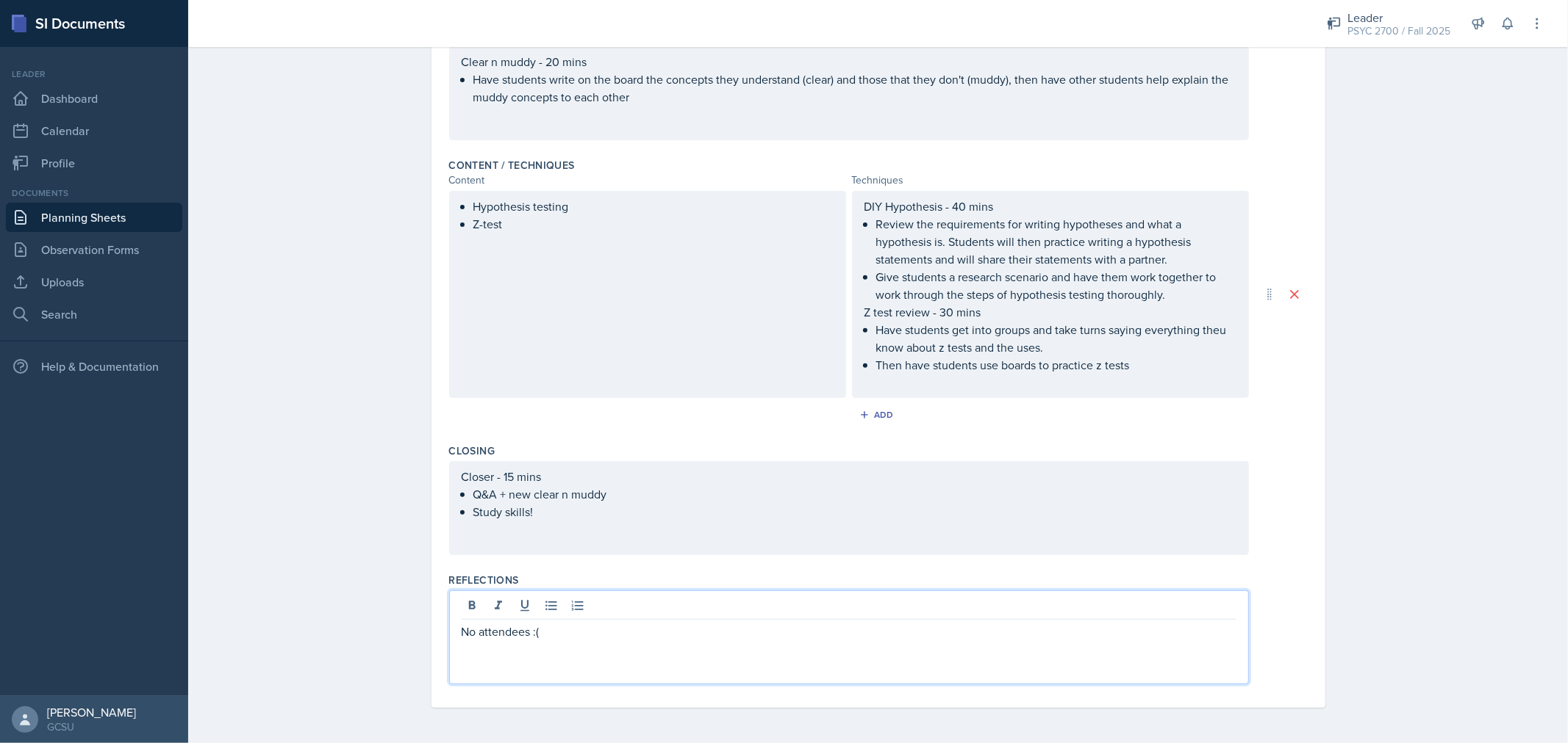
scroll to position [0, 0]
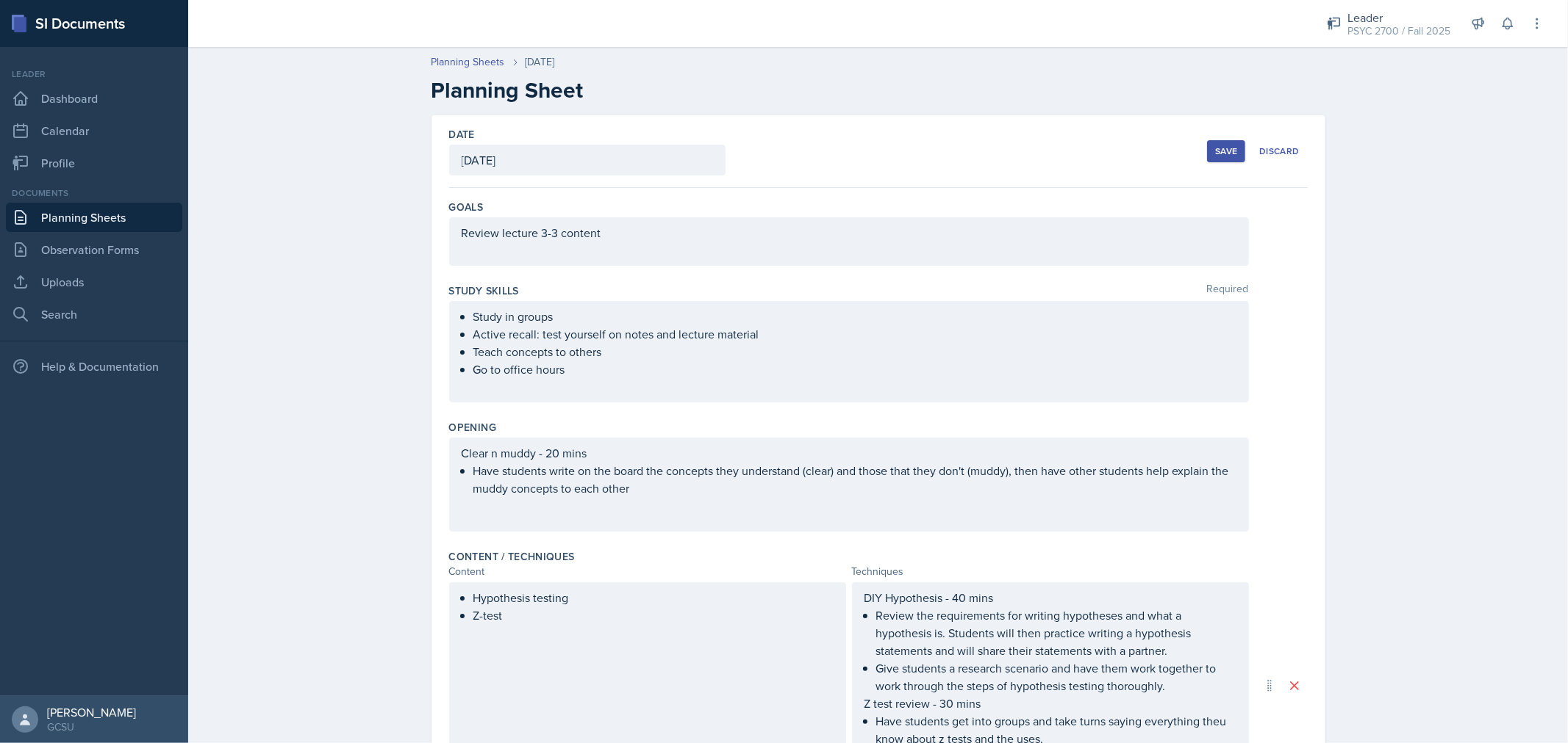
click at [1223, 148] on div "Save" at bounding box center [1226, 151] width 22 height 12
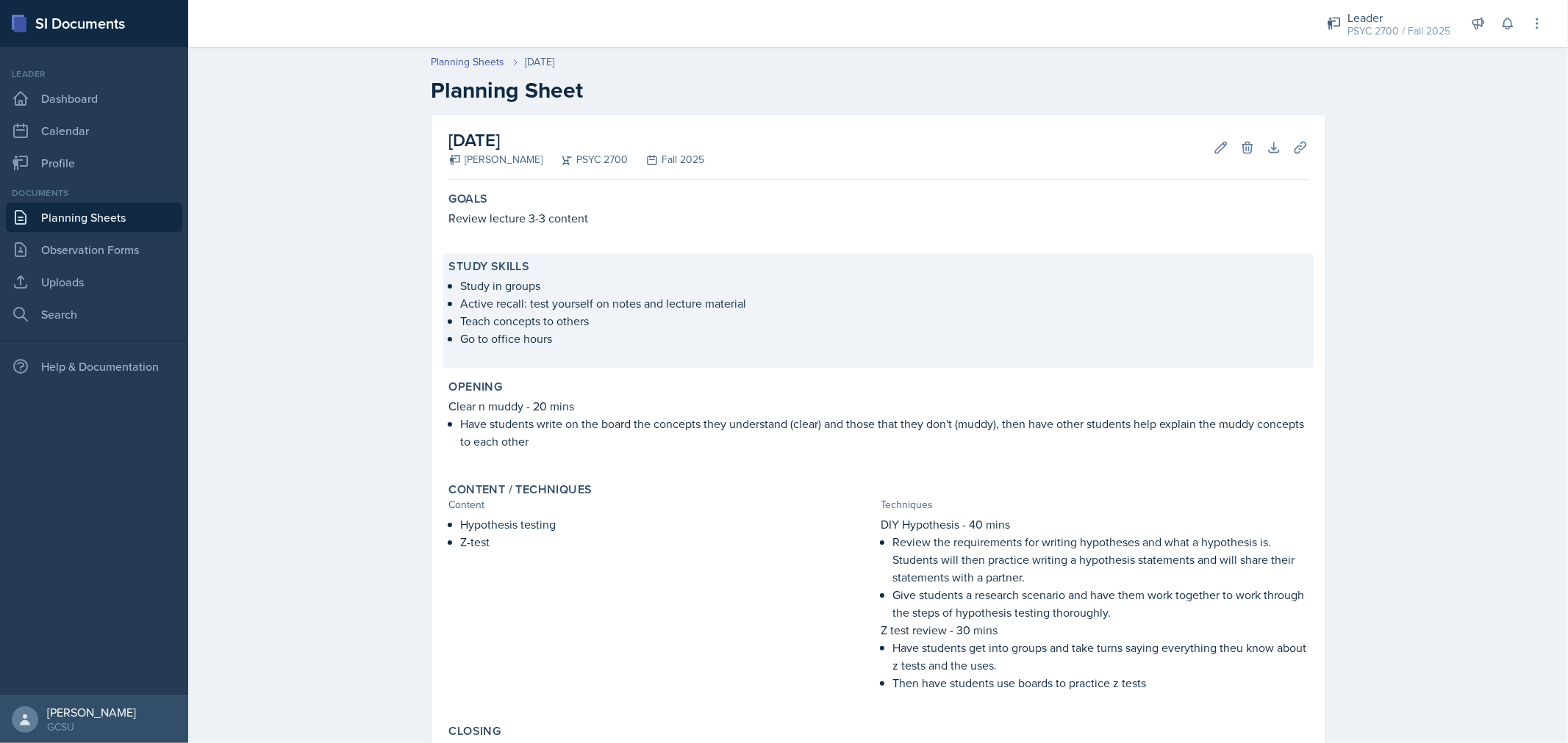
scroll to position [221, 0]
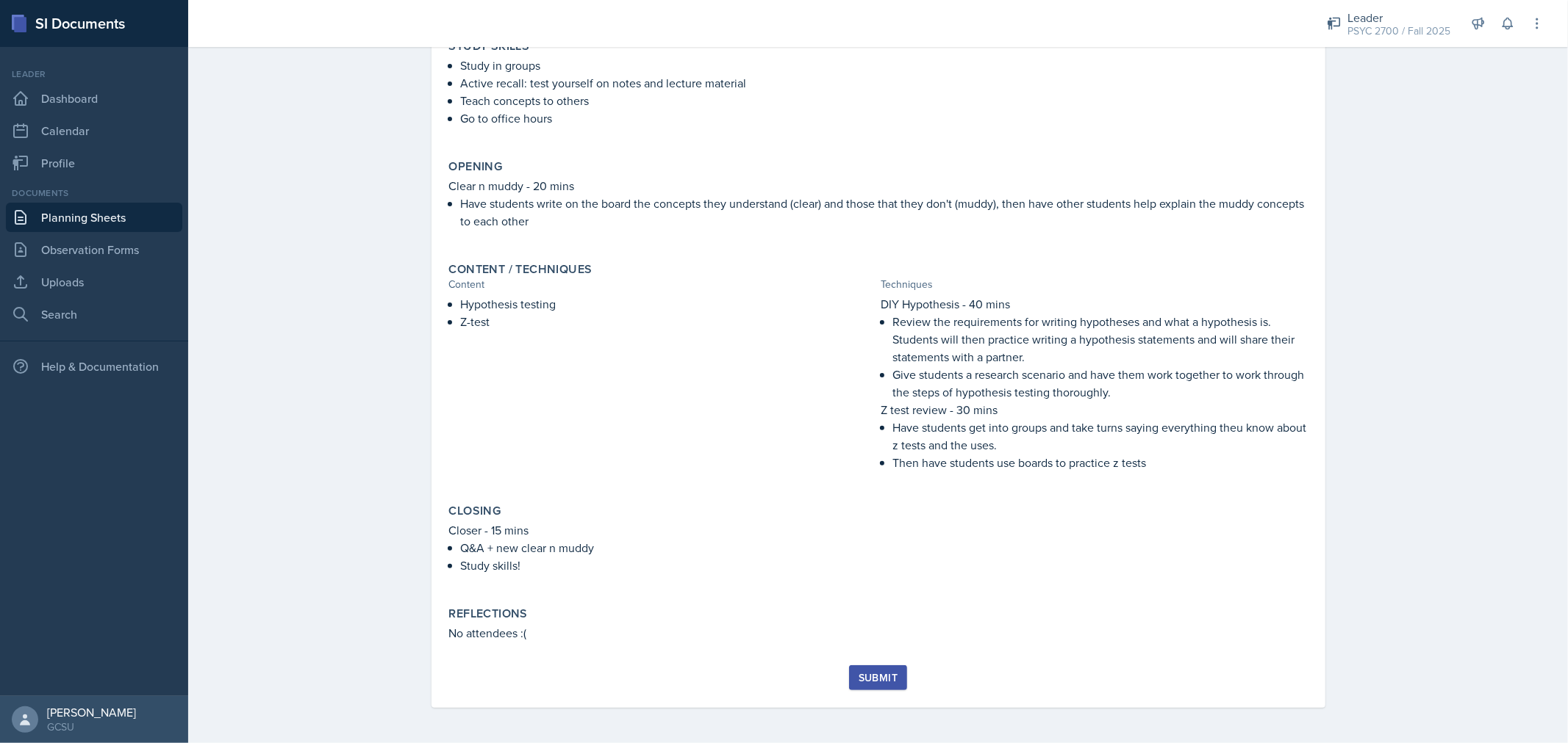
click at [873, 677] on div "Submit" at bounding box center [879, 678] width 39 height 12
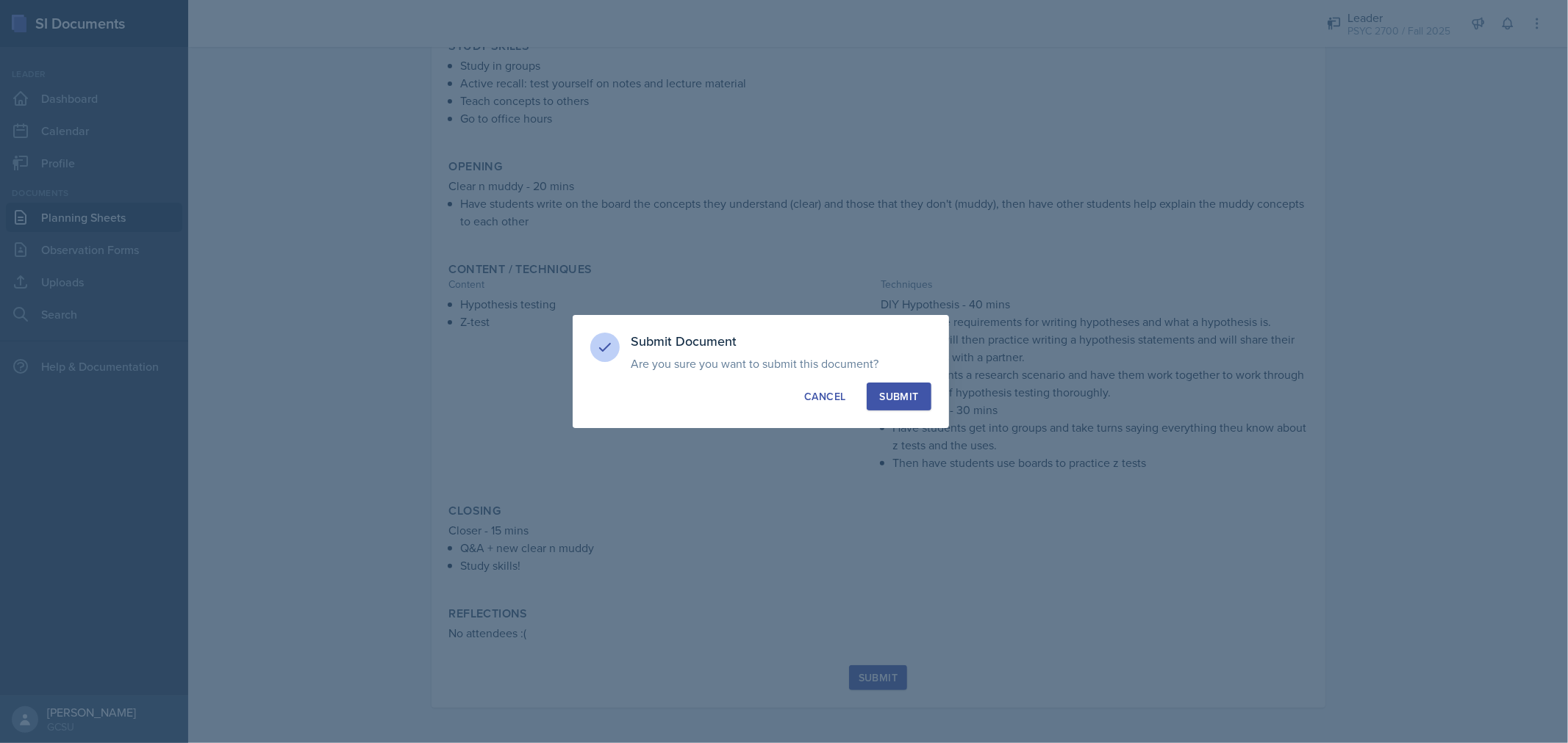
click at [891, 410] on button "Submit" at bounding box center [898, 397] width 64 height 28
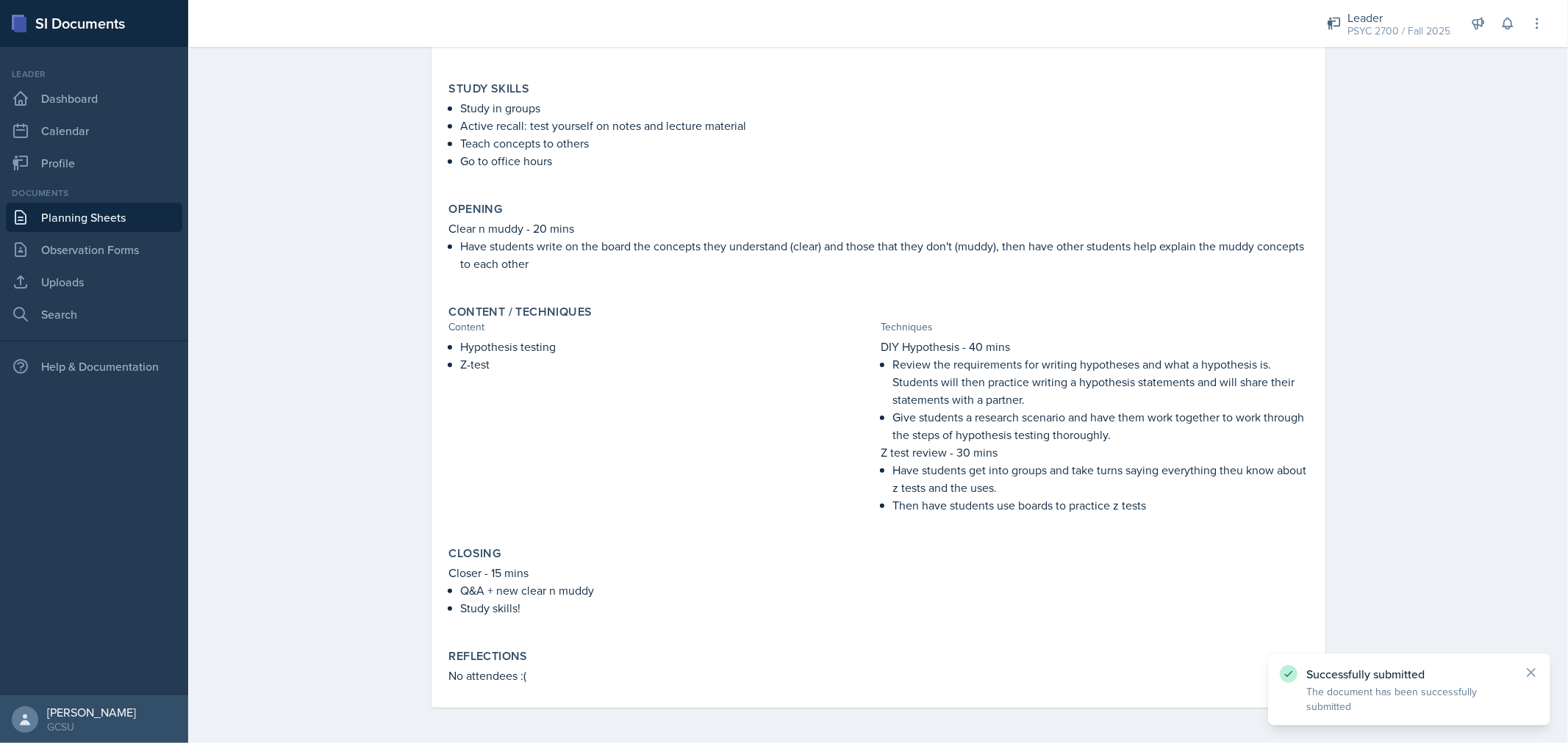
scroll to position [0, 0]
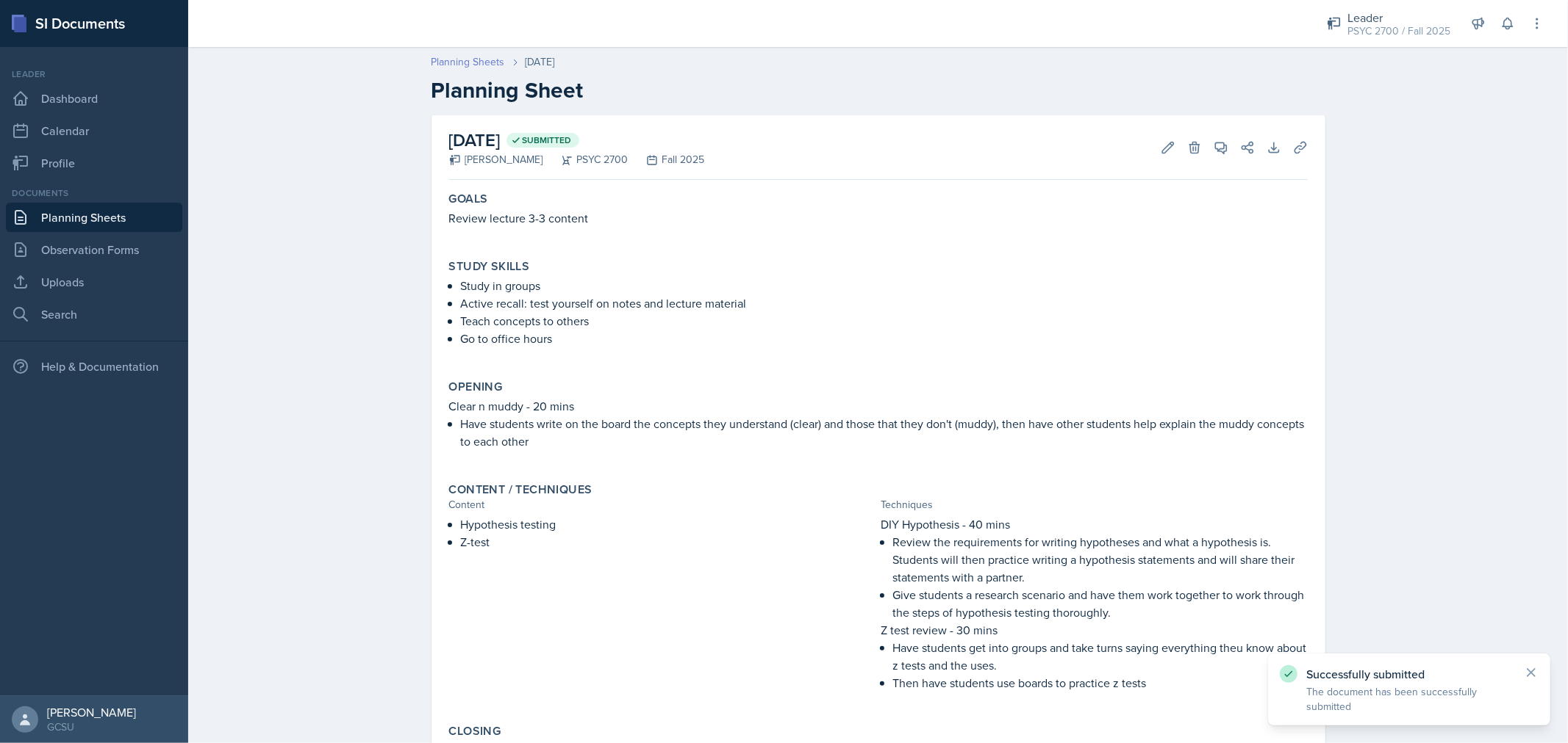
click at [483, 61] on link "Planning Sheets" at bounding box center [468, 61] width 74 height 16
